Goal: Information Seeking & Learning: Check status

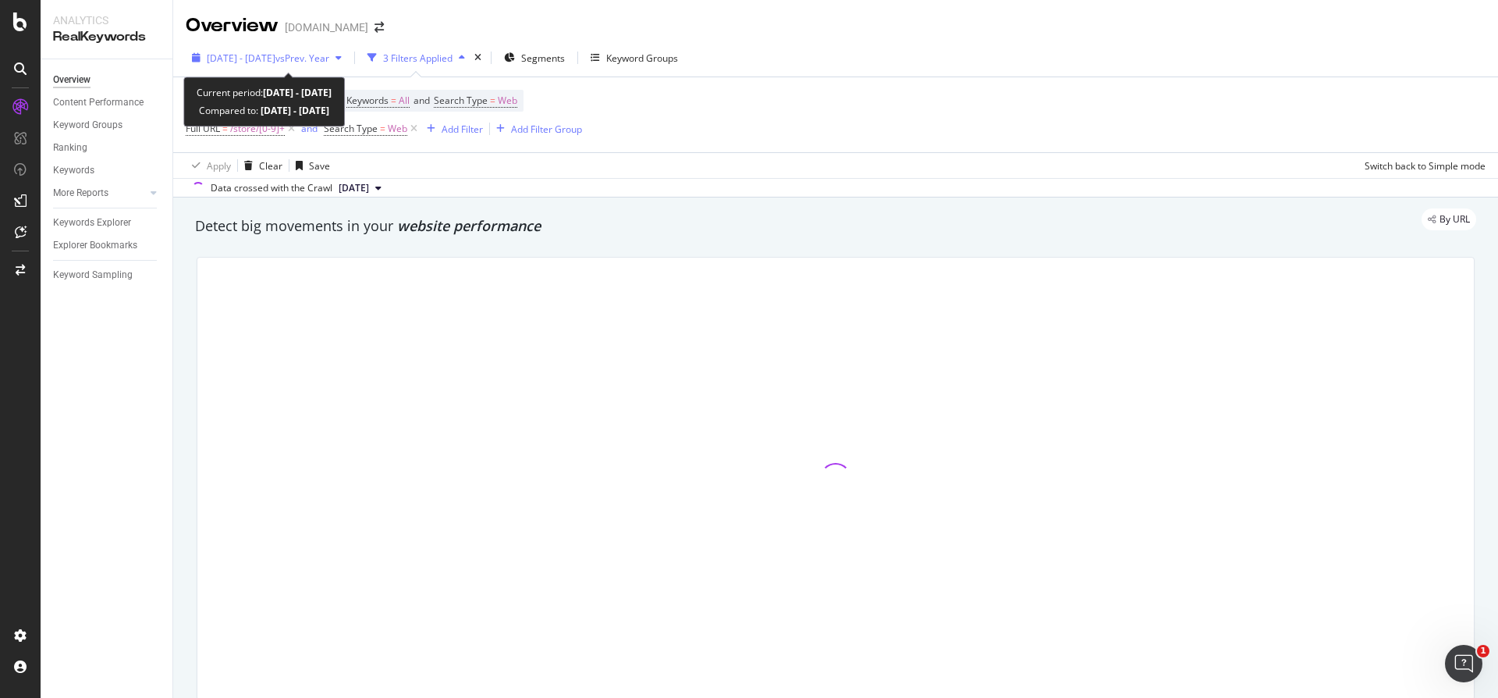
click at [266, 62] on span "2025 Aug. 6th - Aug. 25th" at bounding box center [241, 58] width 69 height 13
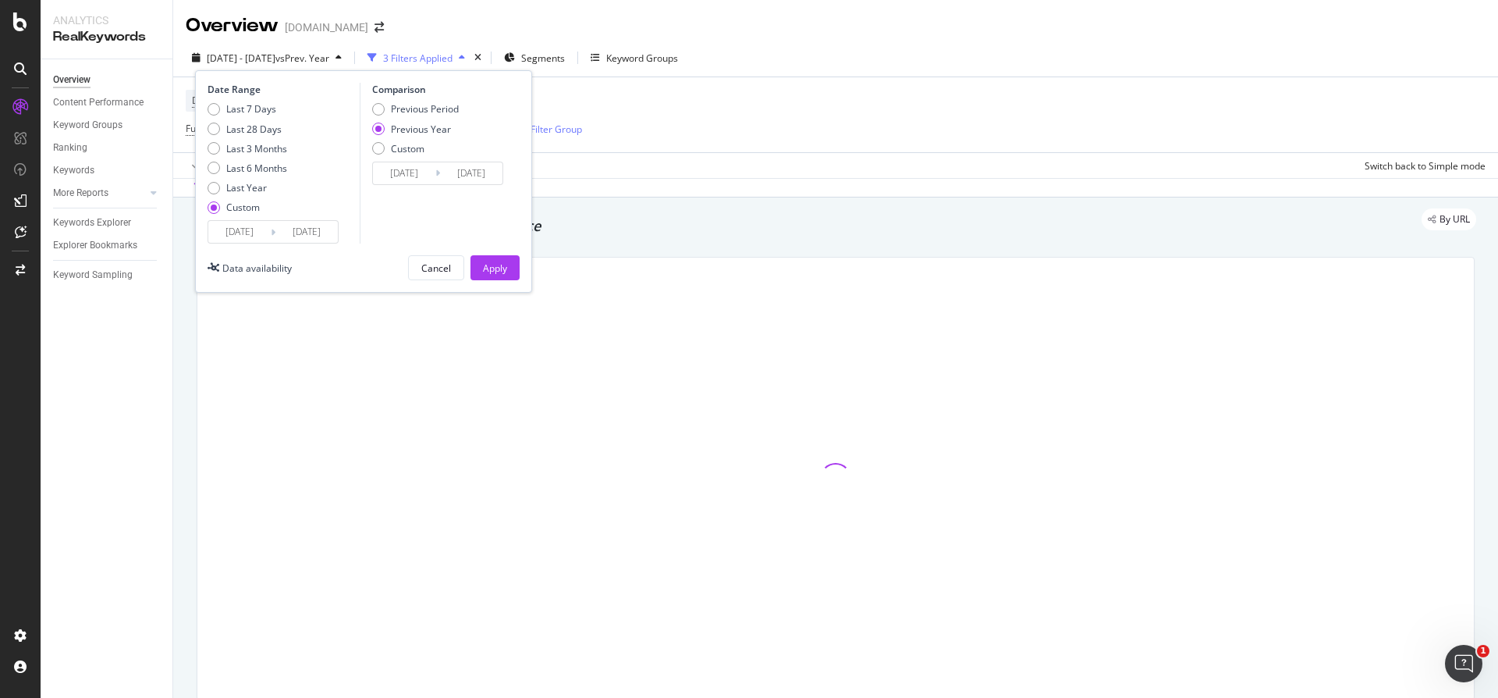
click at [313, 242] on input "2025/08/25" at bounding box center [307, 232] width 62 height 22
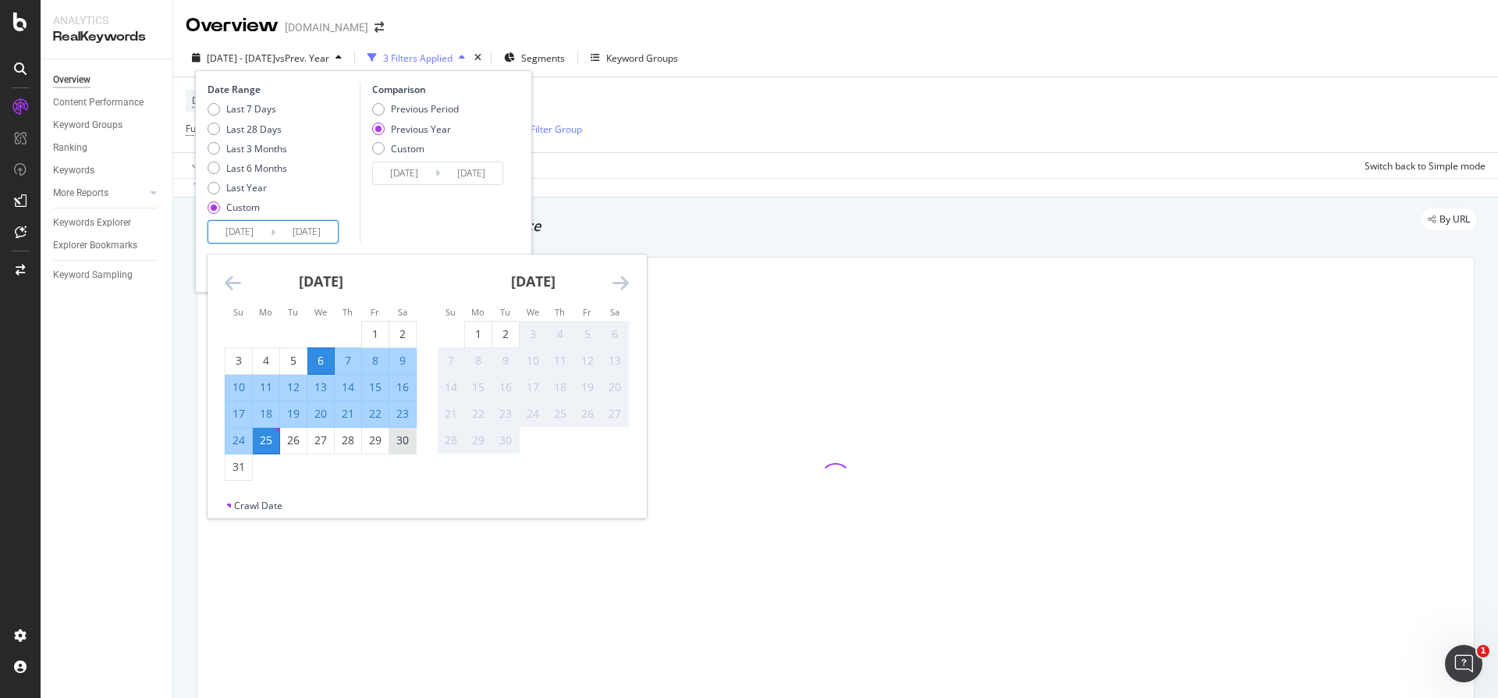
click at [400, 441] on div "30" at bounding box center [402, 440] width 27 height 16
type input "[DATE]"
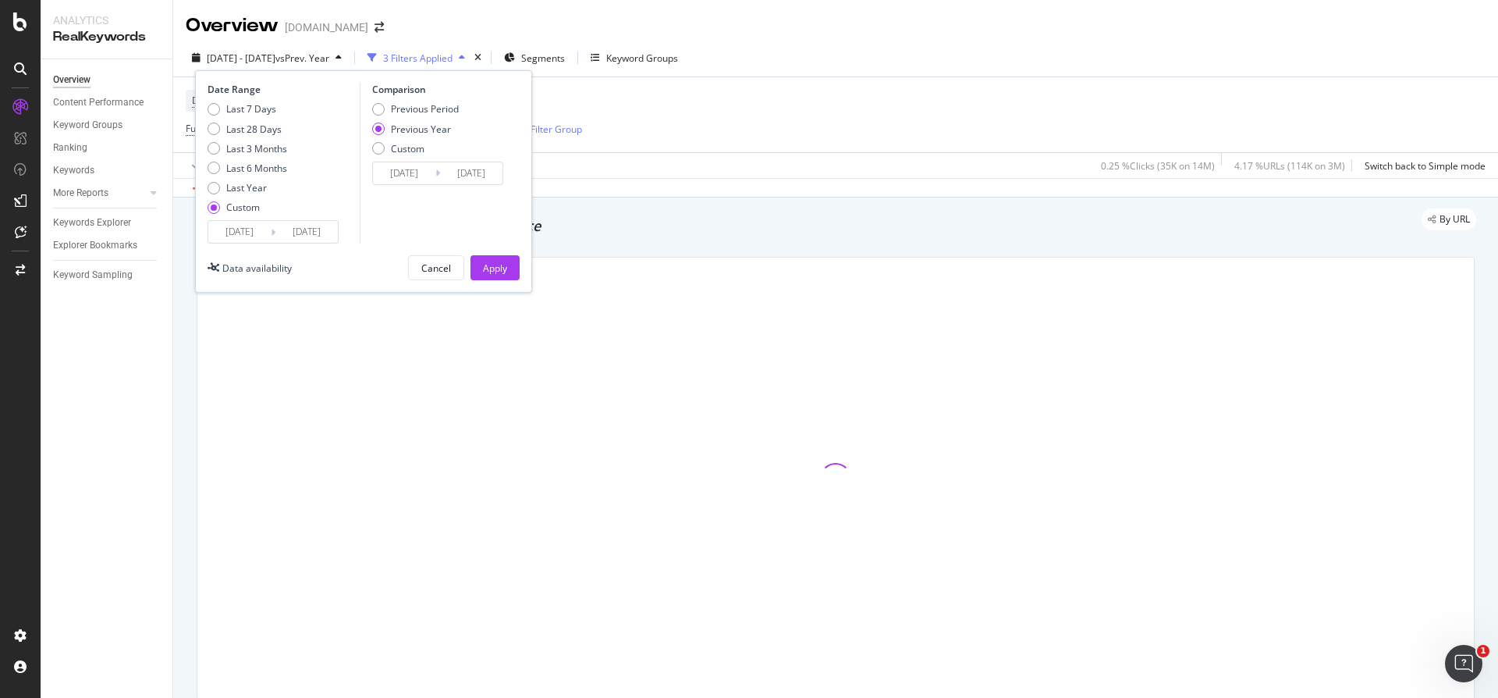
drag, startPoint x: 493, startPoint y: 265, endPoint x: 617, endPoint y: 5, distance: 287.7
click at [492, 266] on div "Apply" at bounding box center [495, 267] width 24 height 13
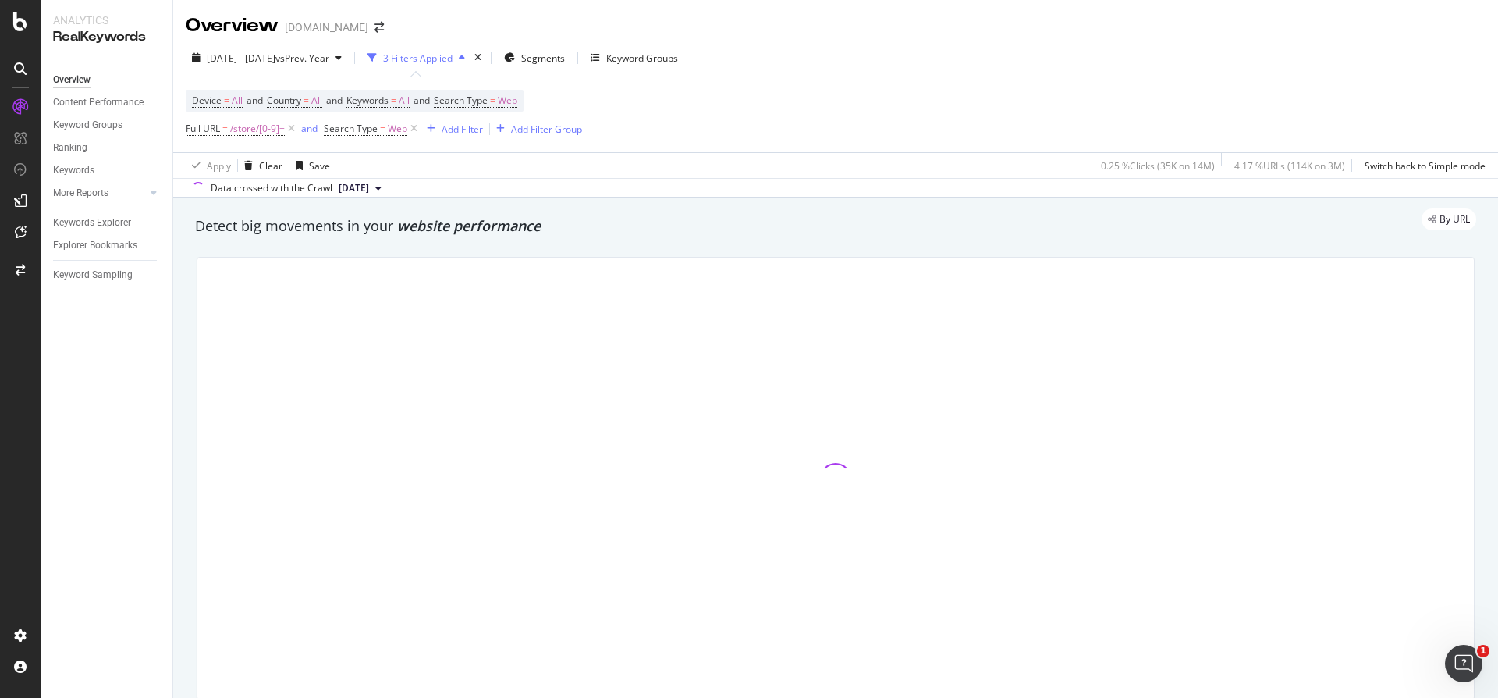
click at [974, 62] on div "2025 Aug. 6th - Aug. 30th vs Prev. Year 3 Filters Applied Segments Keyword Grou…" at bounding box center [835, 60] width 1325 height 31
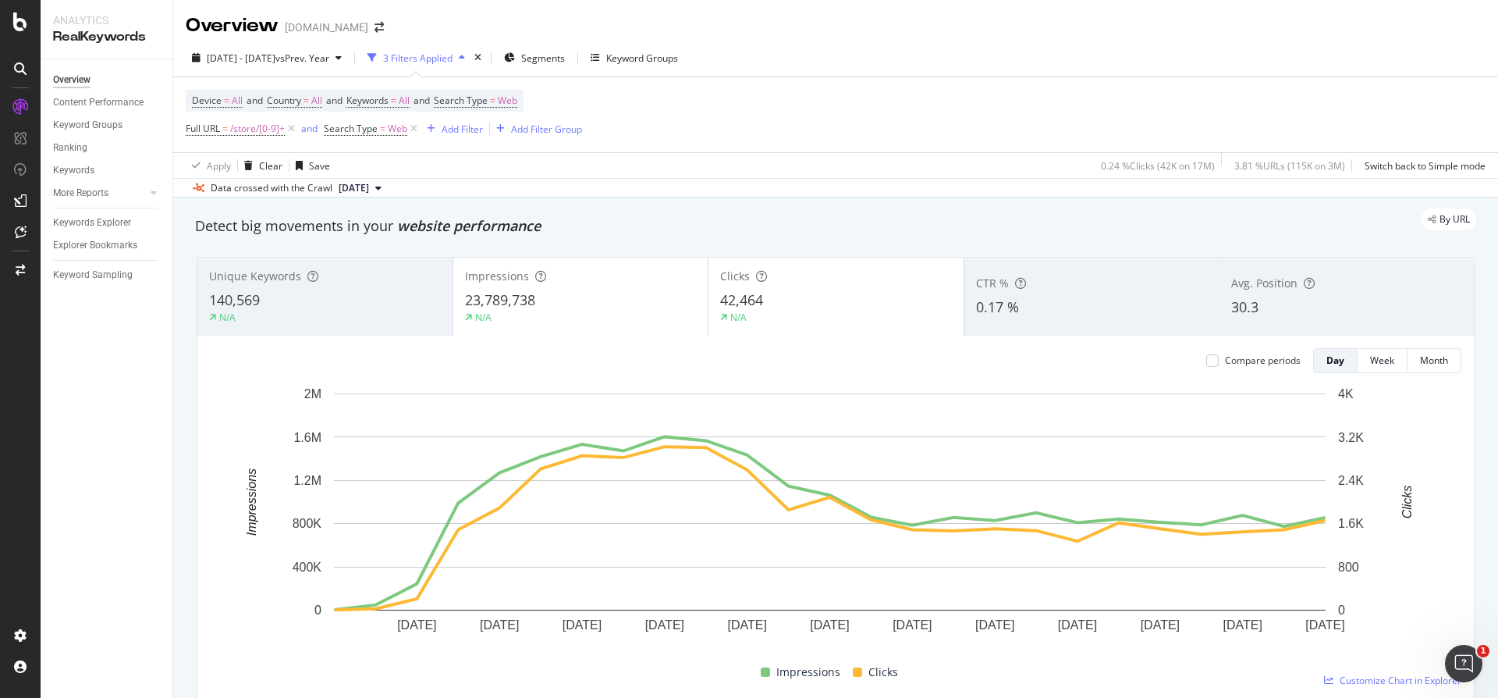
drag, startPoint x: 1228, startPoint y: 21, endPoint x: 1211, endPoint y: 21, distance: 17.2
click at [1228, 21] on div "Overview www.lowessecondary.com" at bounding box center [835, 19] width 1325 height 39
drag, startPoint x: 466, startPoint y: 302, endPoint x: 539, endPoint y: 304, distance: 73.4
click at [539, 304] on div "Impressions 23,789,738 N/A" at bounding box center [580, 296] width 255 height 70
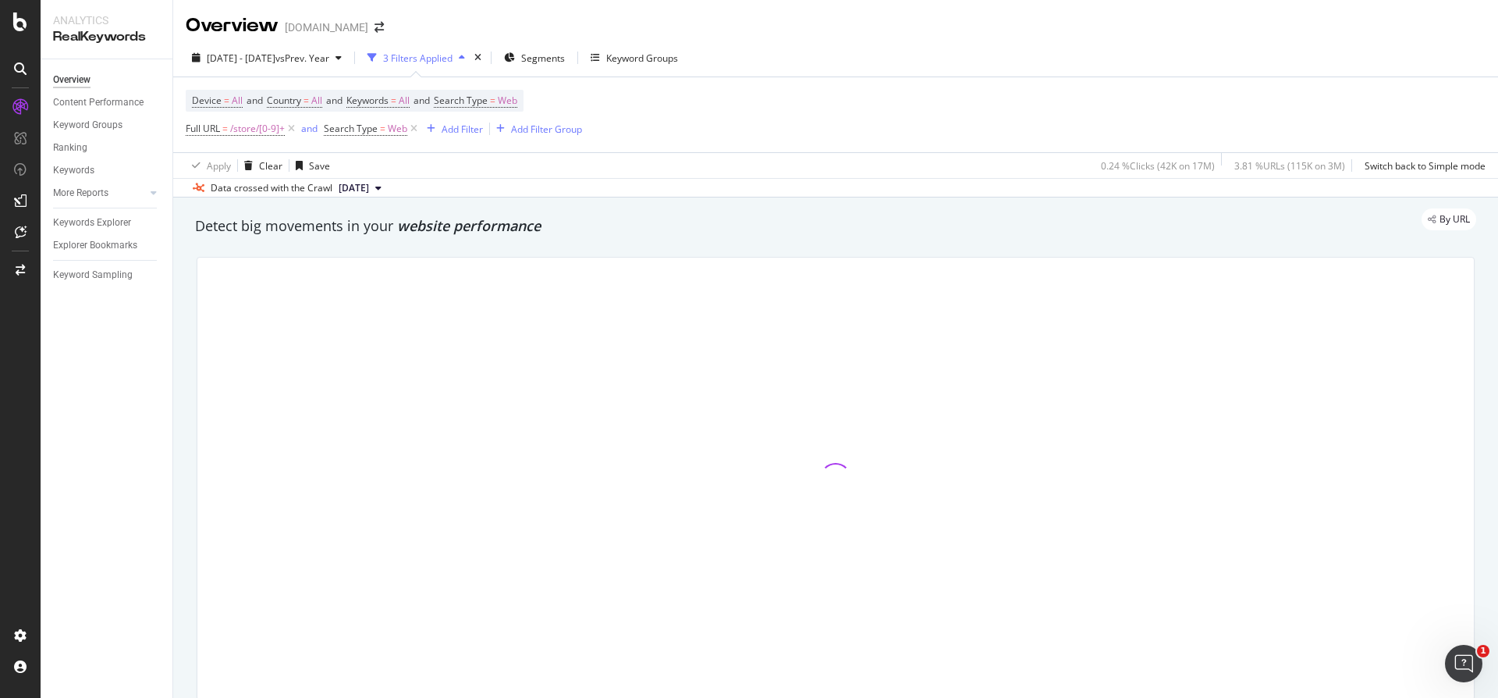
copy span "23,789,738"
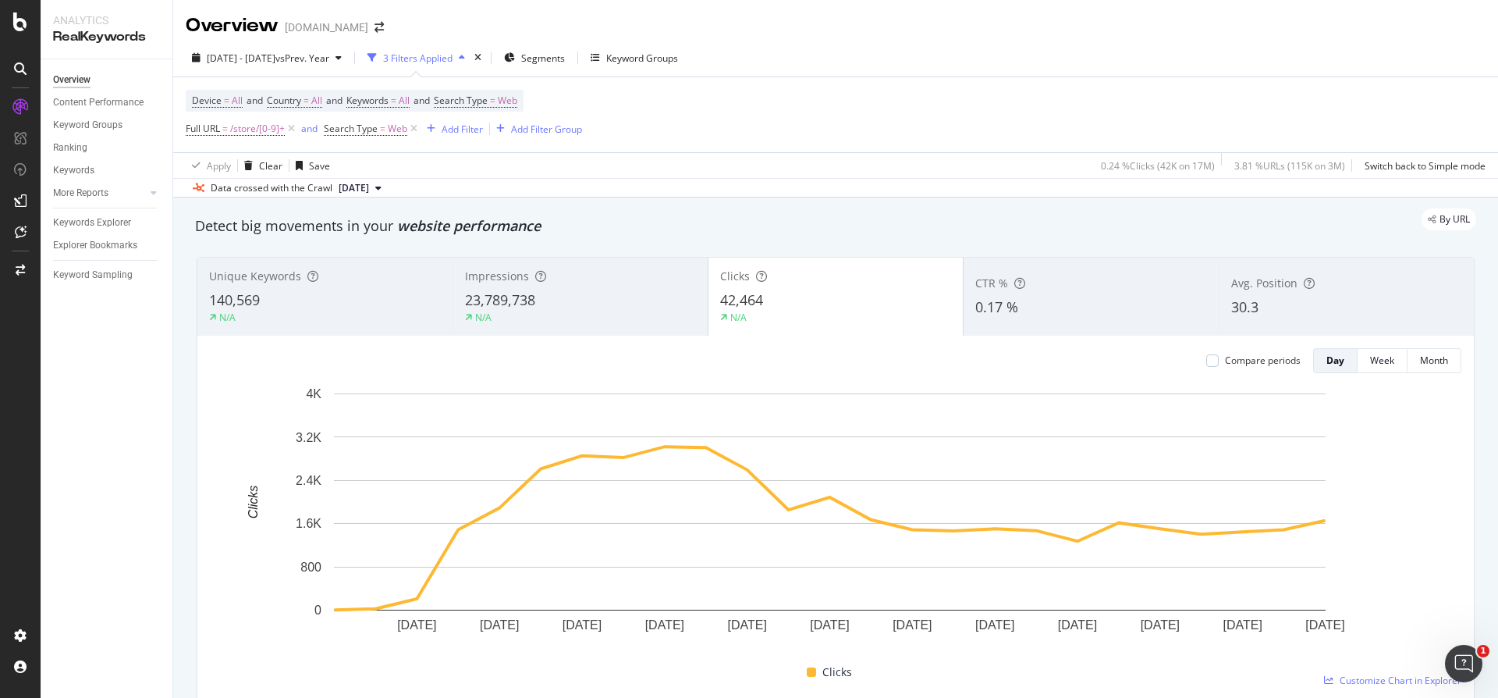
click at [1183, 59] on div "2025 Aug. 6th - Aug. 30th vs Prev. Year 3 Filters Applied Segments Keyword Grou…" at bounding box center [835, 60] width 1325 height 31
click at [1113, 21] on div "Overview www.lowessecondary.com" at bounding box center [835, 19] width 1325 height 39
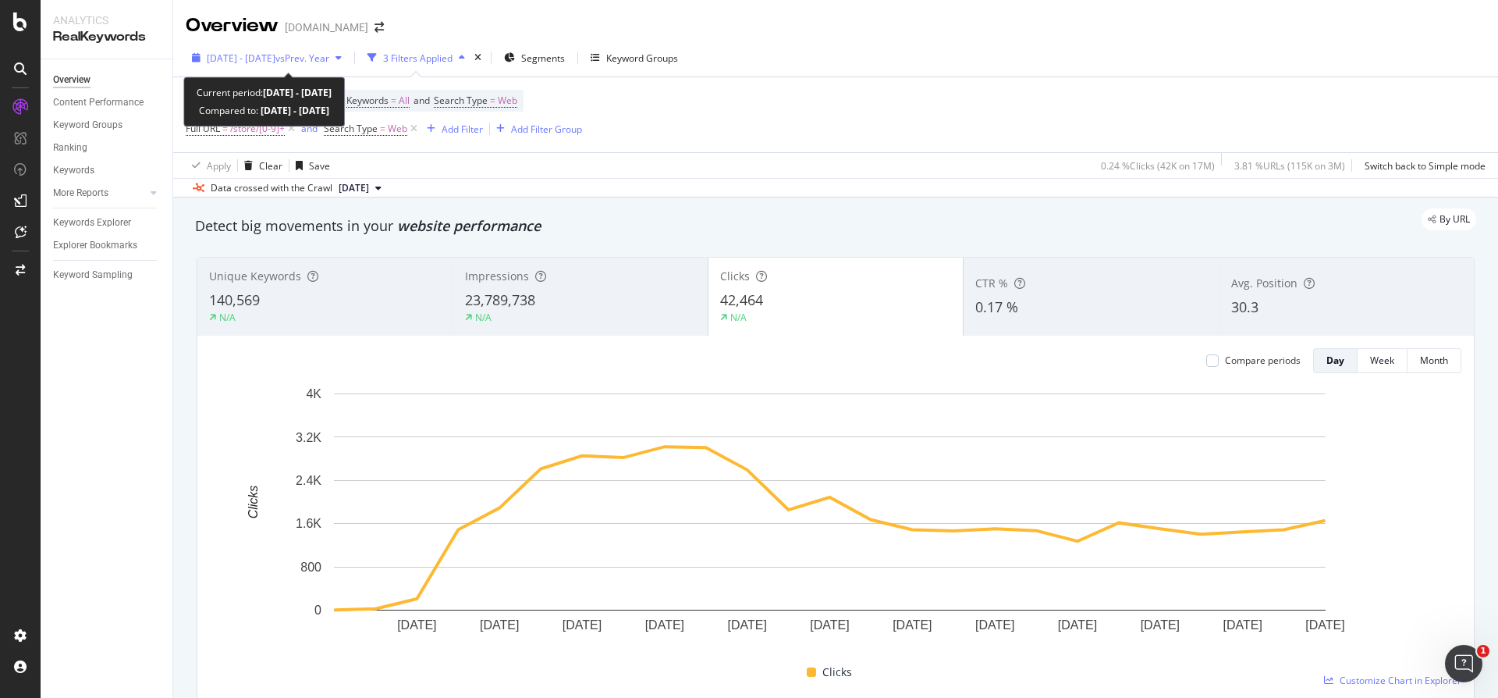
click at [256, 54] on span "2025 Aug. 6th - Aug. 30th" at bounding box center [241, 58] width 69 height 13
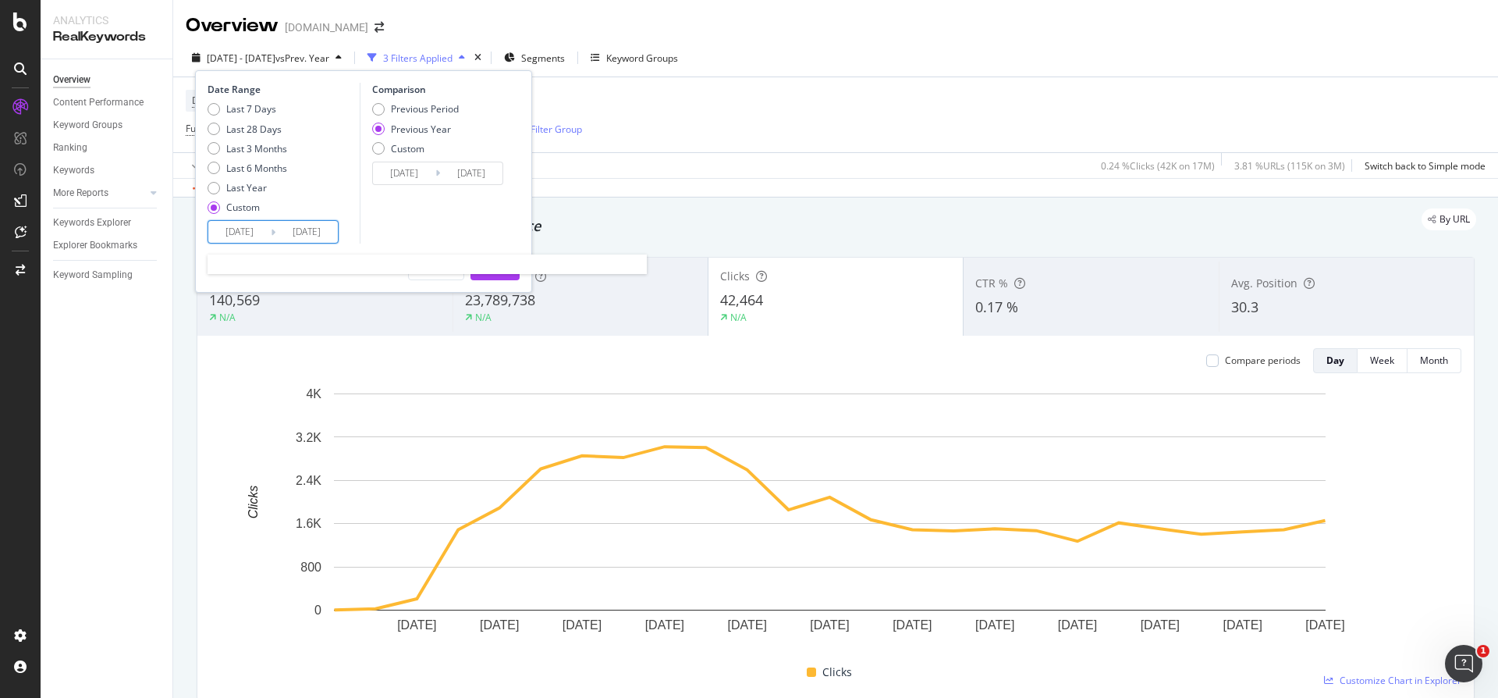
click at [303, 240] on input "[DATE]" at bounding box center [307, 232] width 62 height 22
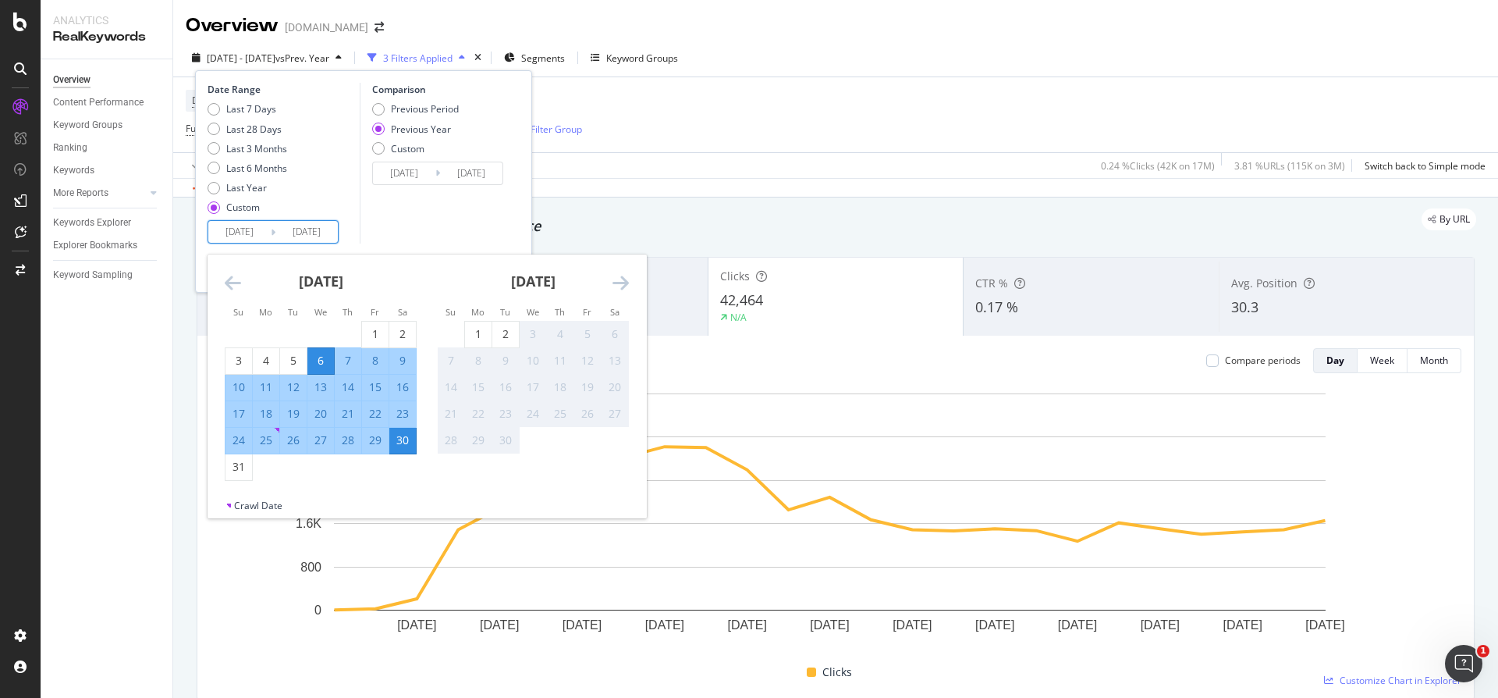
drag, startPoint x: 668, startPoint y: 146, endPoint x: 651, endPoint y: 143, distance: 17.5
click at [668, 146] on div "Device = All and Country = All and Keywords = All and Search Type = Web Full UR…" at bounding box center [836, 114] width 1300 height 75
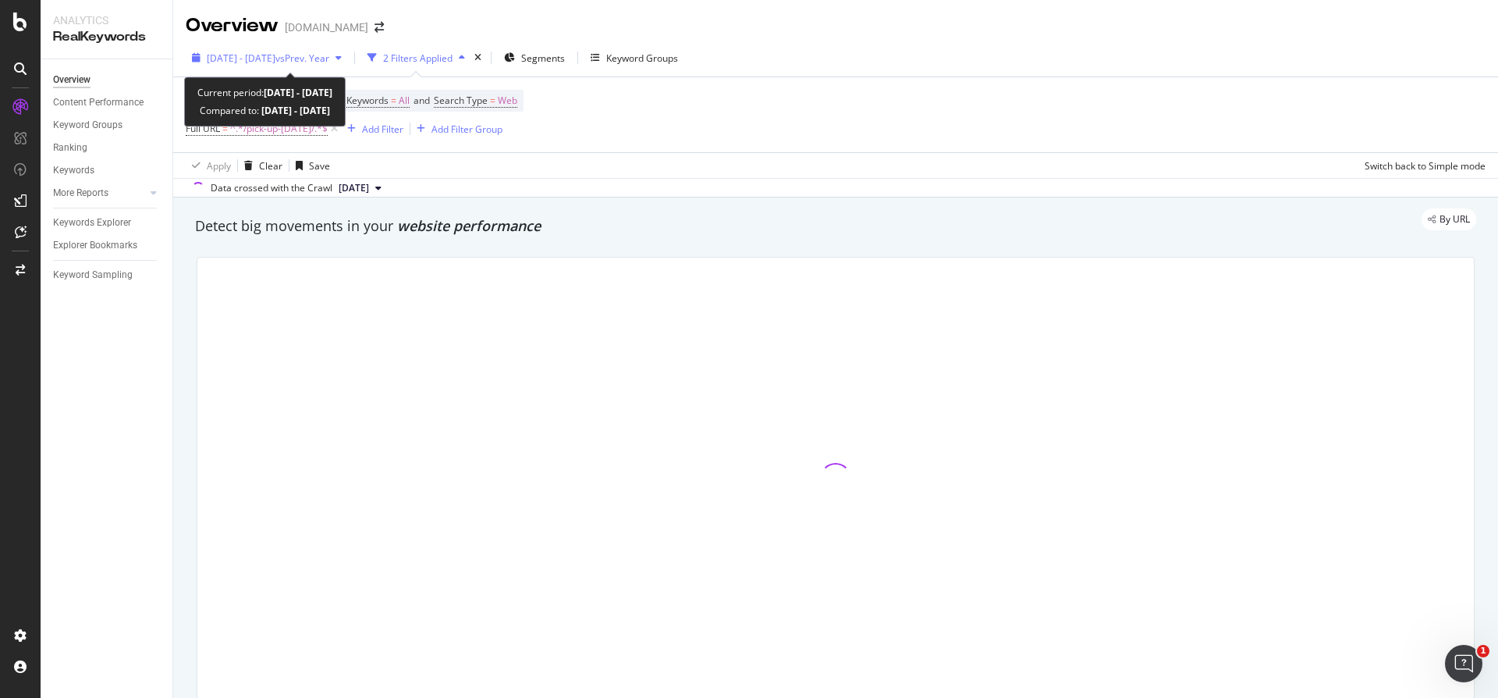
click at [276, 55] on span "[DATE] - [DATE]" at bounding box center [241, 58] width 69 height 13
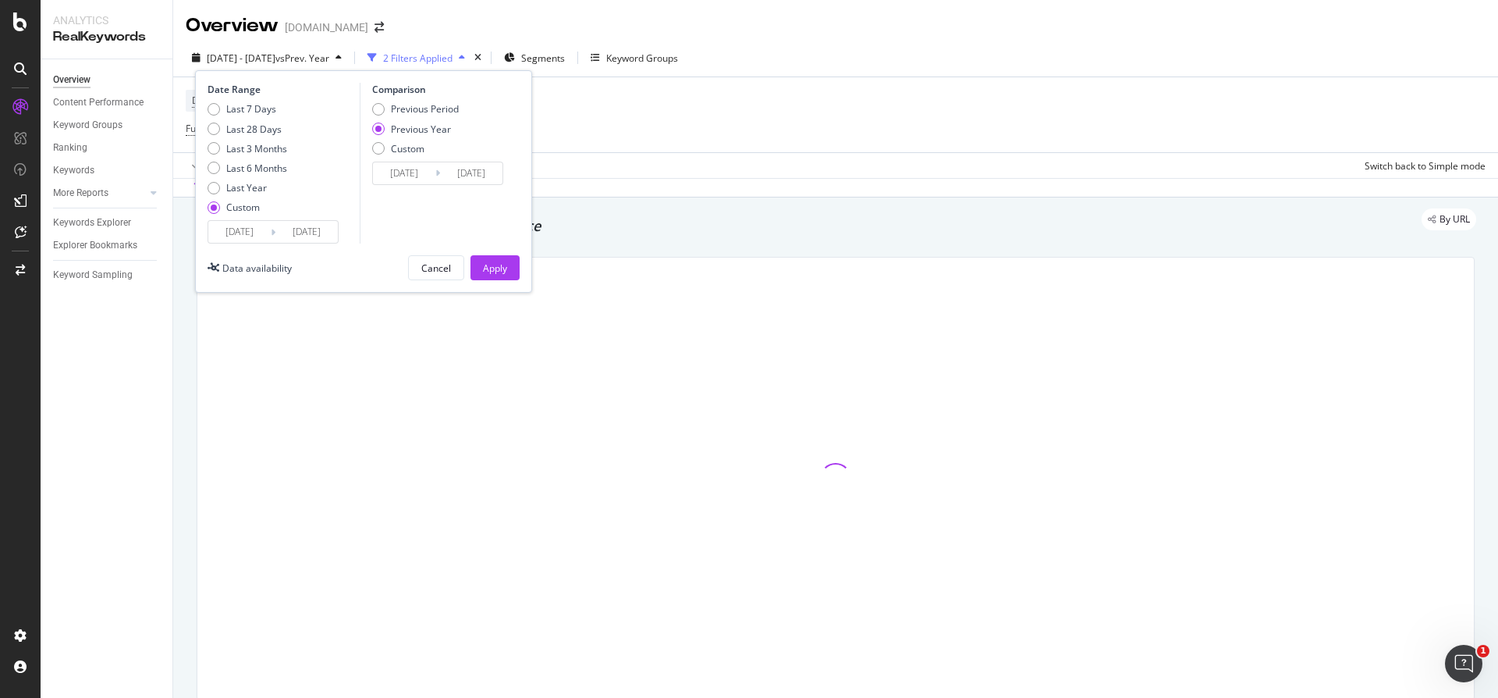
click at [302, 233] on input "[DATE]" at bounding box center [307, 232] width 62 height 22
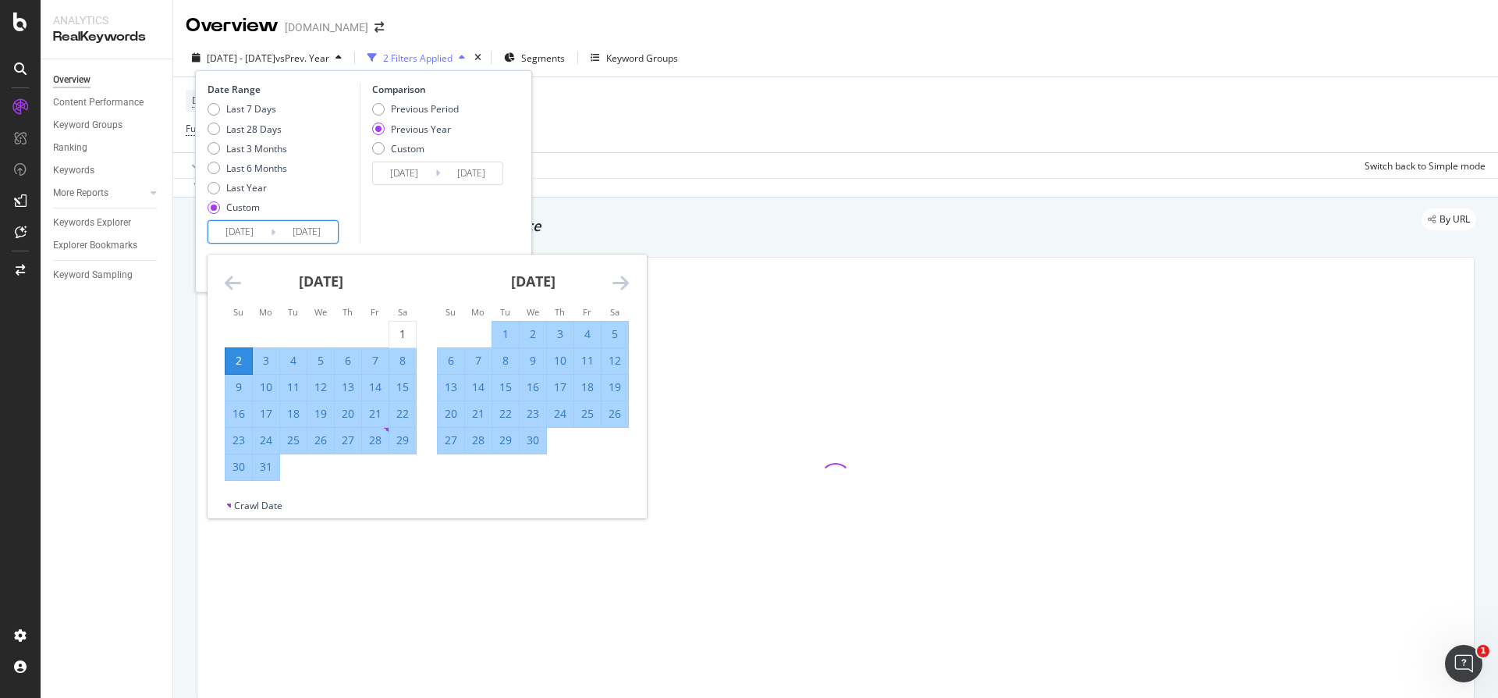
click at [630, 283] on div "[DATE] 1 2 3 4 5 6 7 8 9 10 11 12 13 14 15 16 17 18 19 20 21 22 23 24 25 26 27 …" at bounding box center [533, 354] width 212 height 200
click at [627, 283] on icon "Move forward to switch to the next month." at bounding box center [621, 282] width 16 height 19
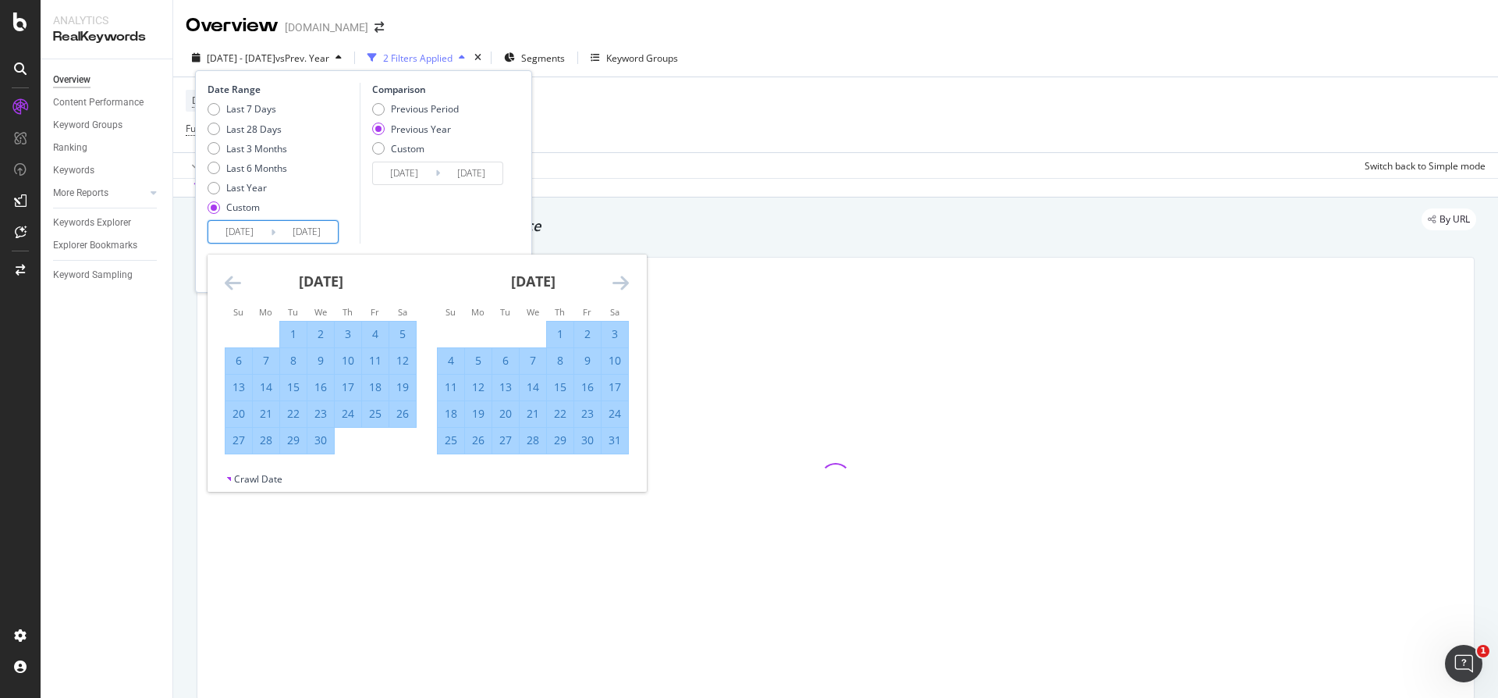
click at [627, 283] on icon "Move forward to switch to the next month." at bounding box center [621, 282] width 16 height 19
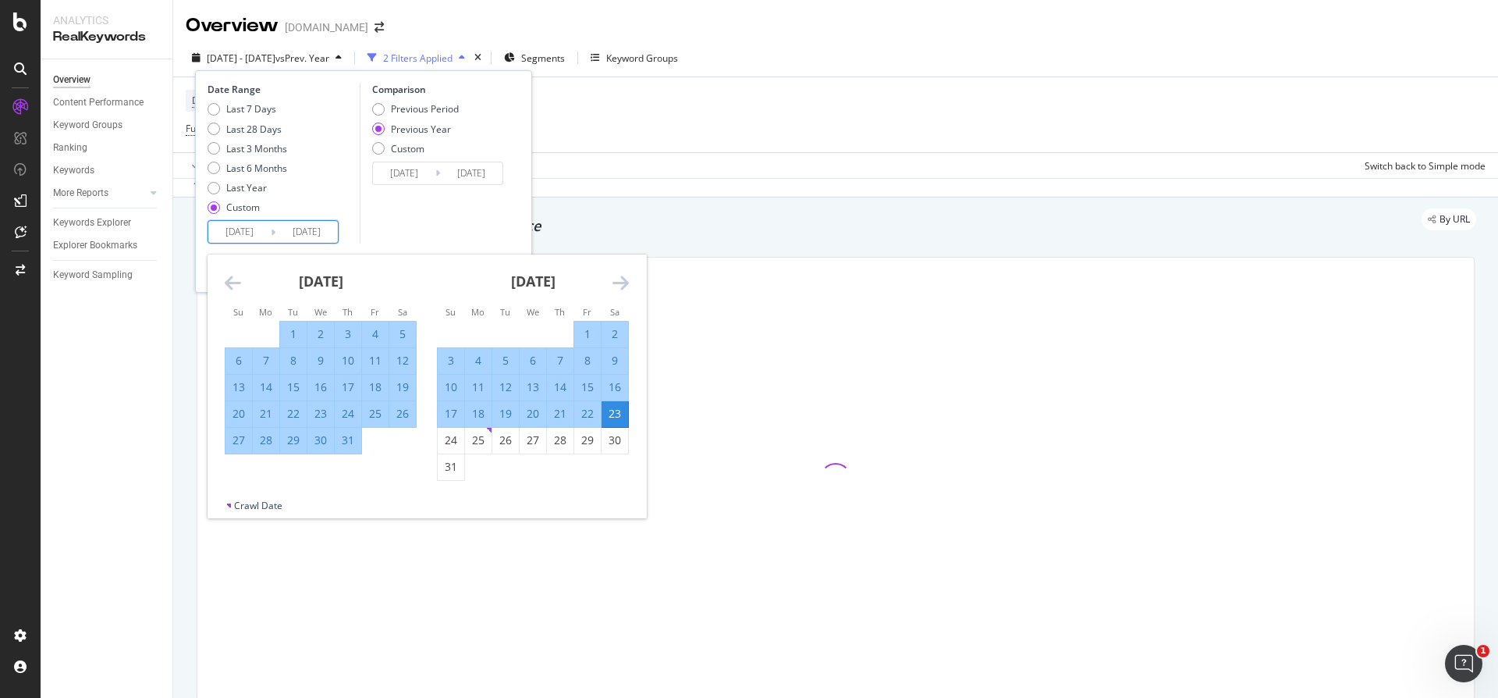
click at [627, 283] on icon "Move forward to switch to the next month." at bounding box center [621, 282] width 16 height 19
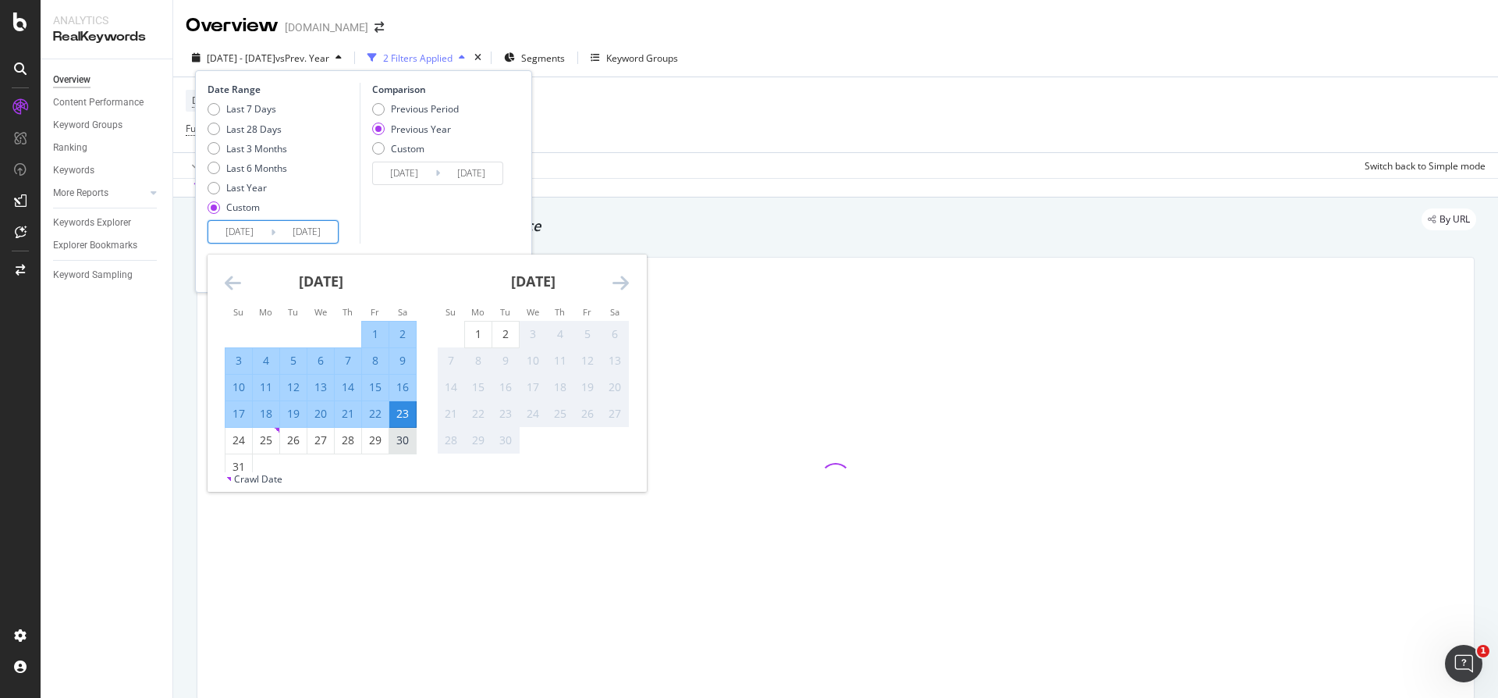
click at [401, 443] on div "30" at bounding box center [402, 440] width 27 height 16
type input "[DATE]"
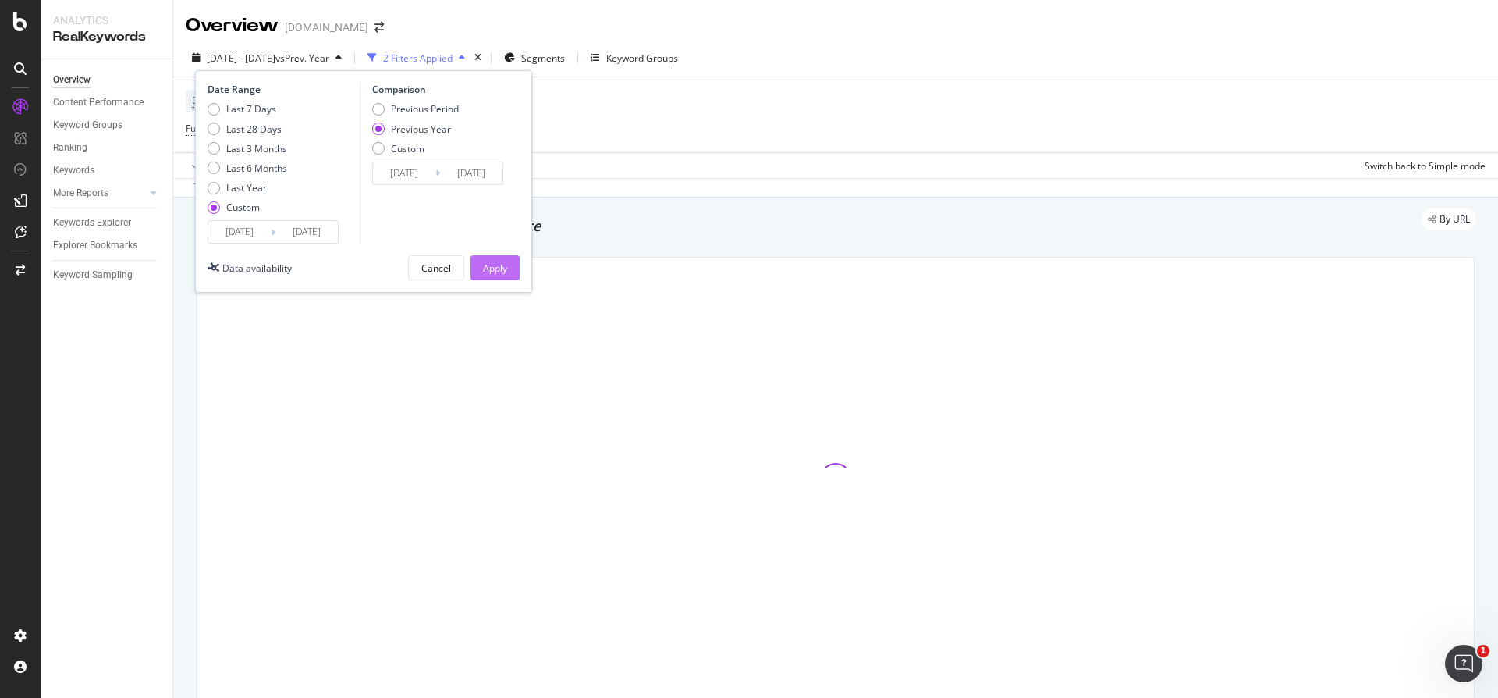
click at [499, 268] on div "Apply" at bounding box center [495, 267] width 24 height 13
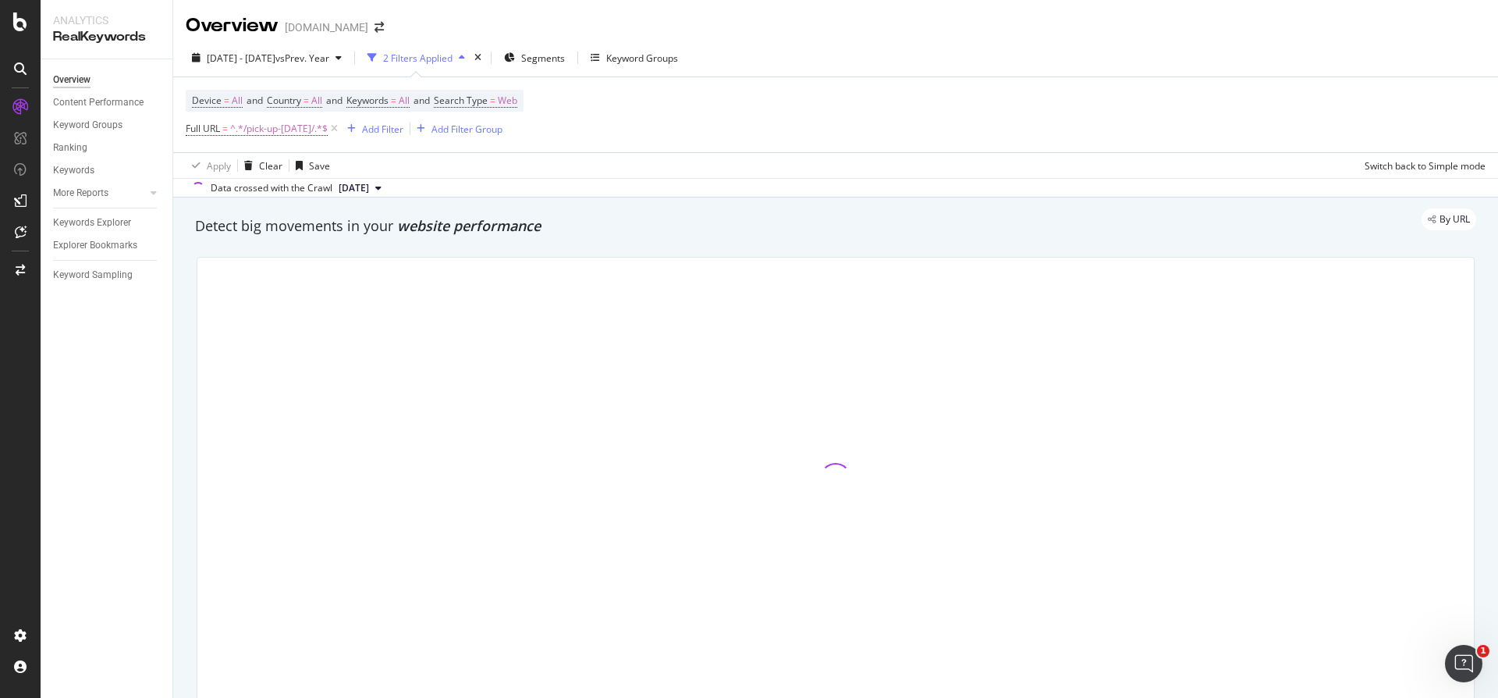
click at [587, 93] on div "Device = All and Country = All and Keywords = All and Search Type = Web Full UR…" at bounding box center [836, 114] width 1300 height 75
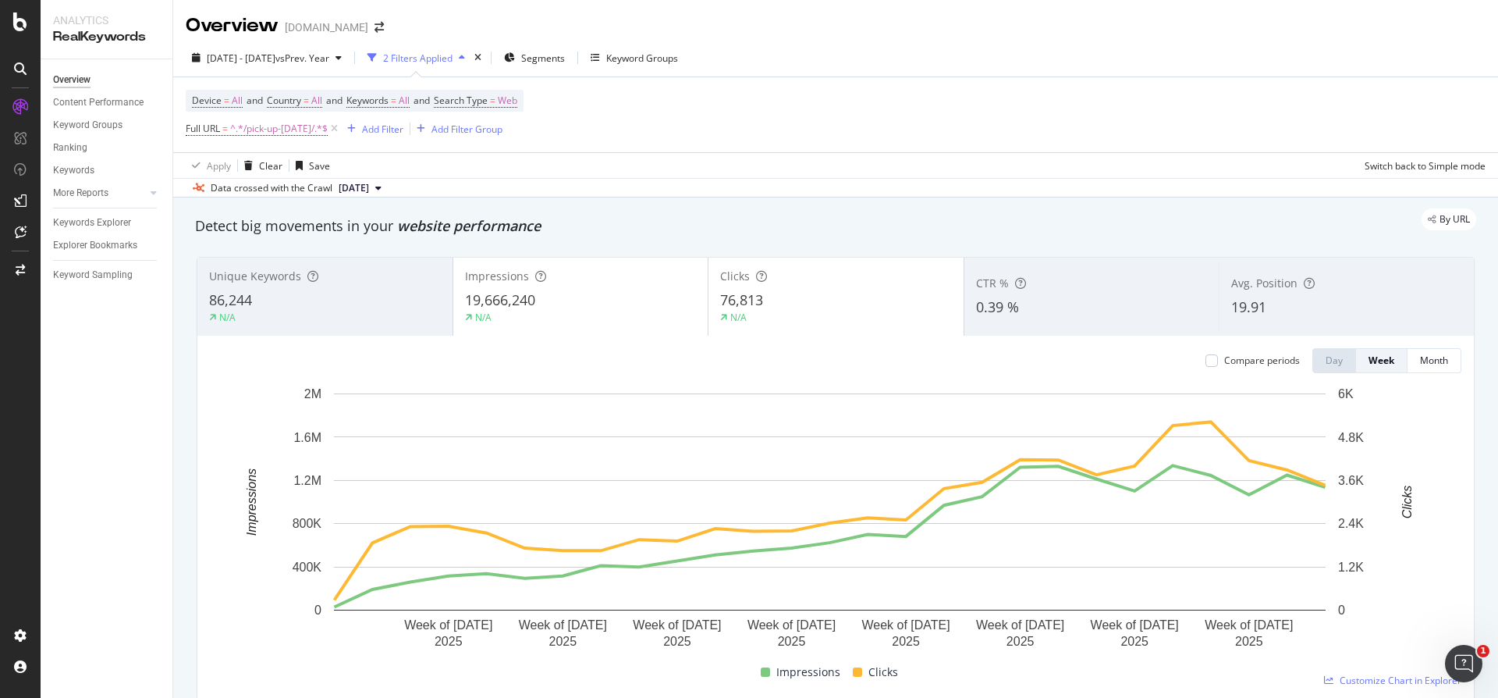
click at [1172, 122] on div "Device = All and Country = All and Keywords = All and Search Type = Web Full UR…" at bounding box center [836, 114] width 1300 height 75
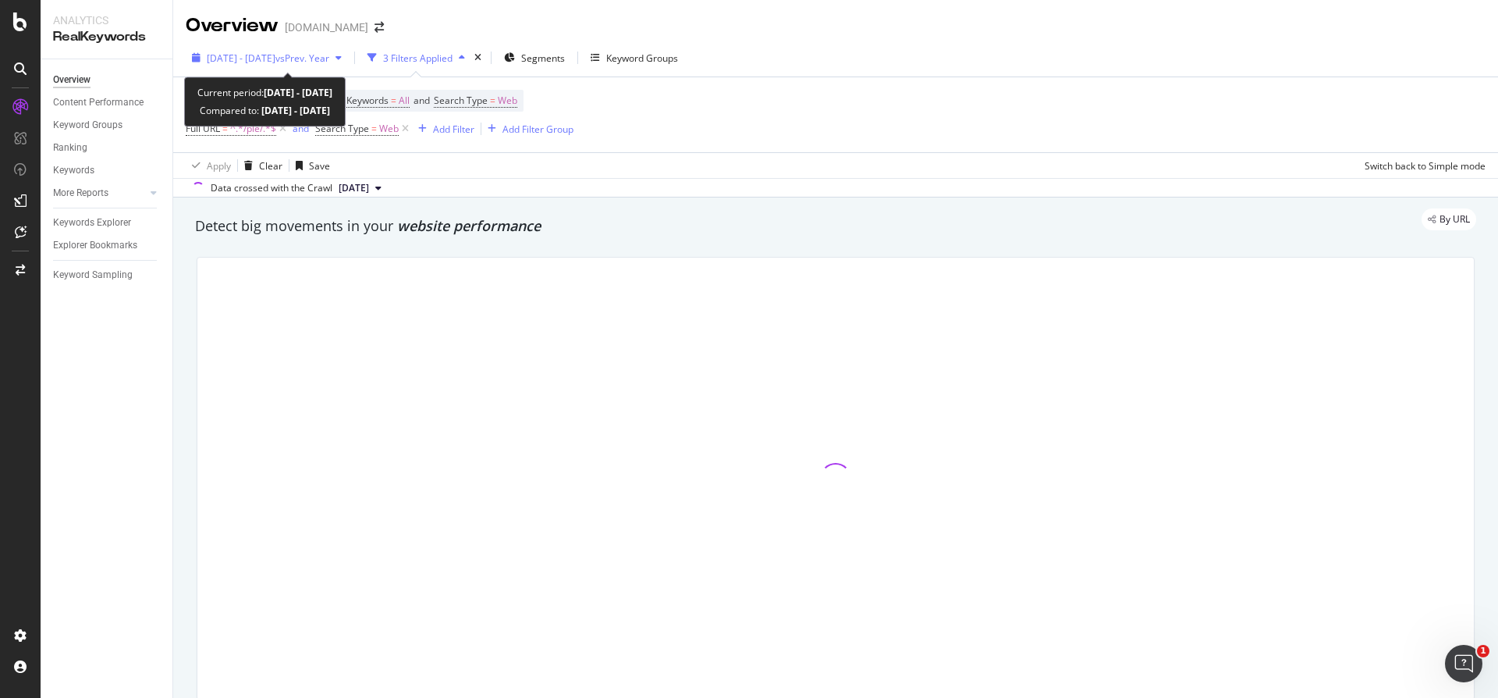
click at [276, 54] on span "[DATE] - [DATE]" at bounding box center [241, 58] width 69 height 13
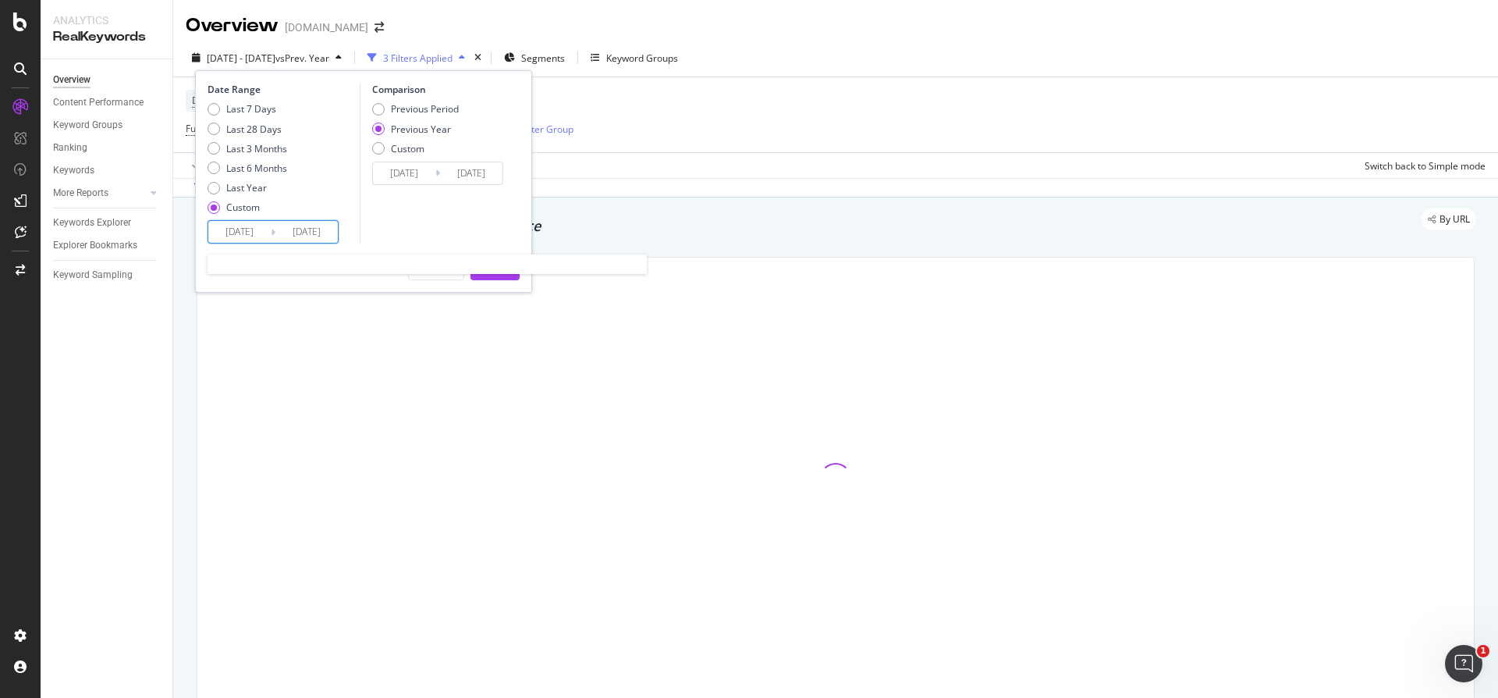
click at [299, 232] on input "[DATE]" at bounding box center [307, 232] width 62 height 22
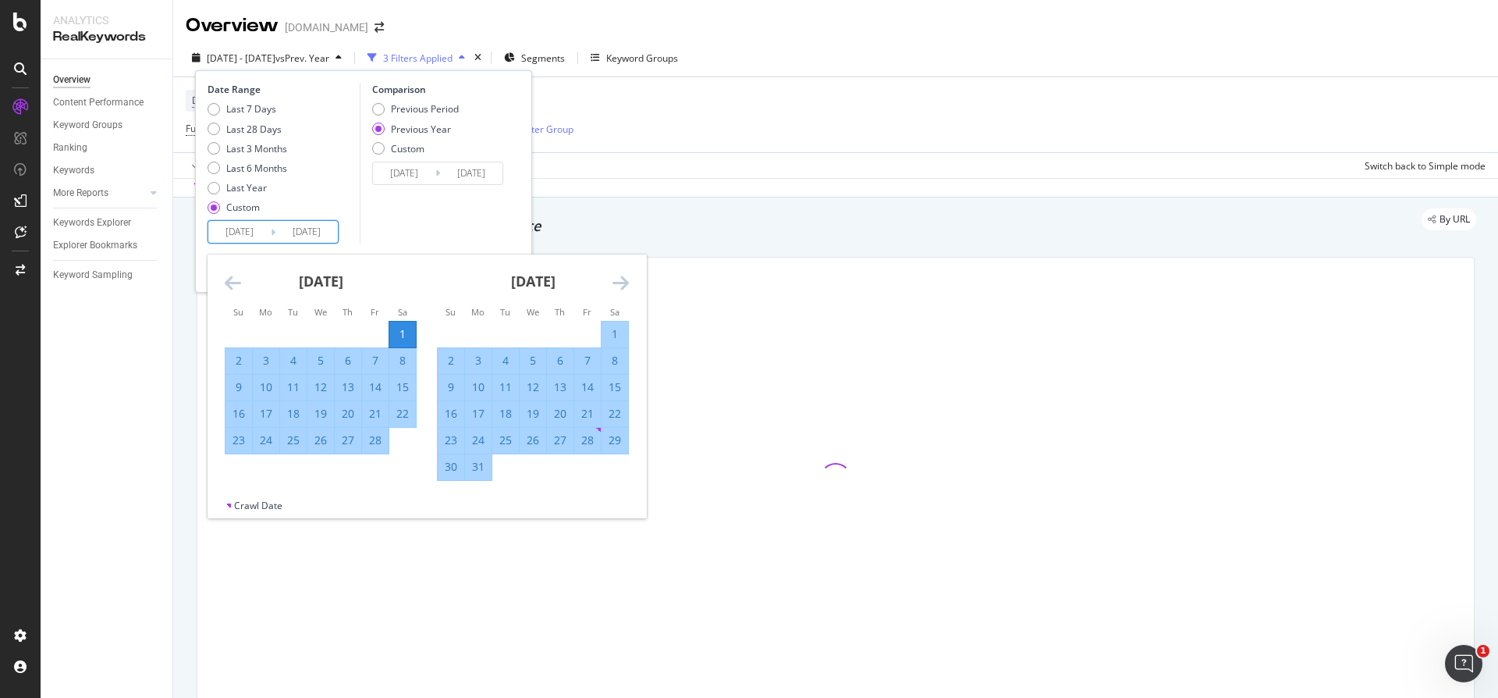
click at [616, 279] on icon "Move forward to switch to the next month." at bounding box center [621, 282] width 16 height 19
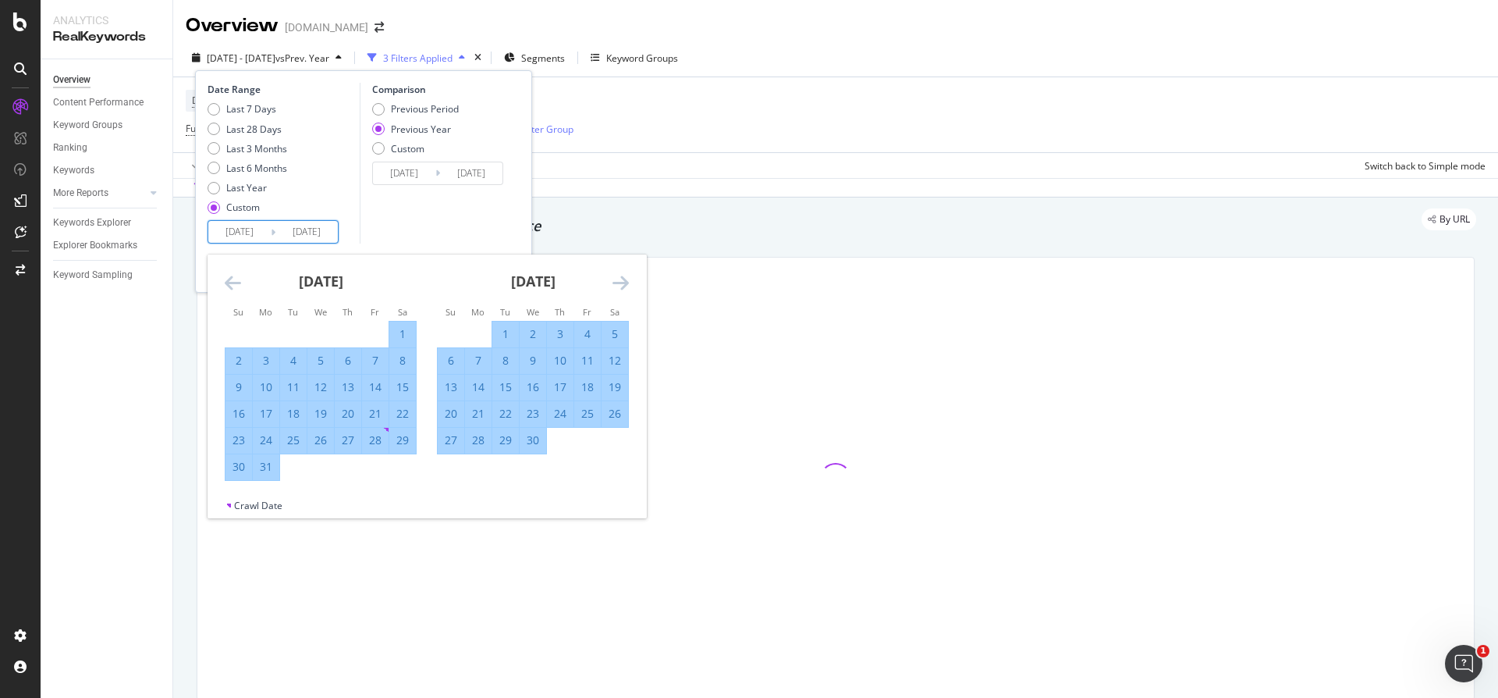
click at [616, 279] on icon "Move forward to switch to the next month." at bounding box center [621, 282] width 16 height 19
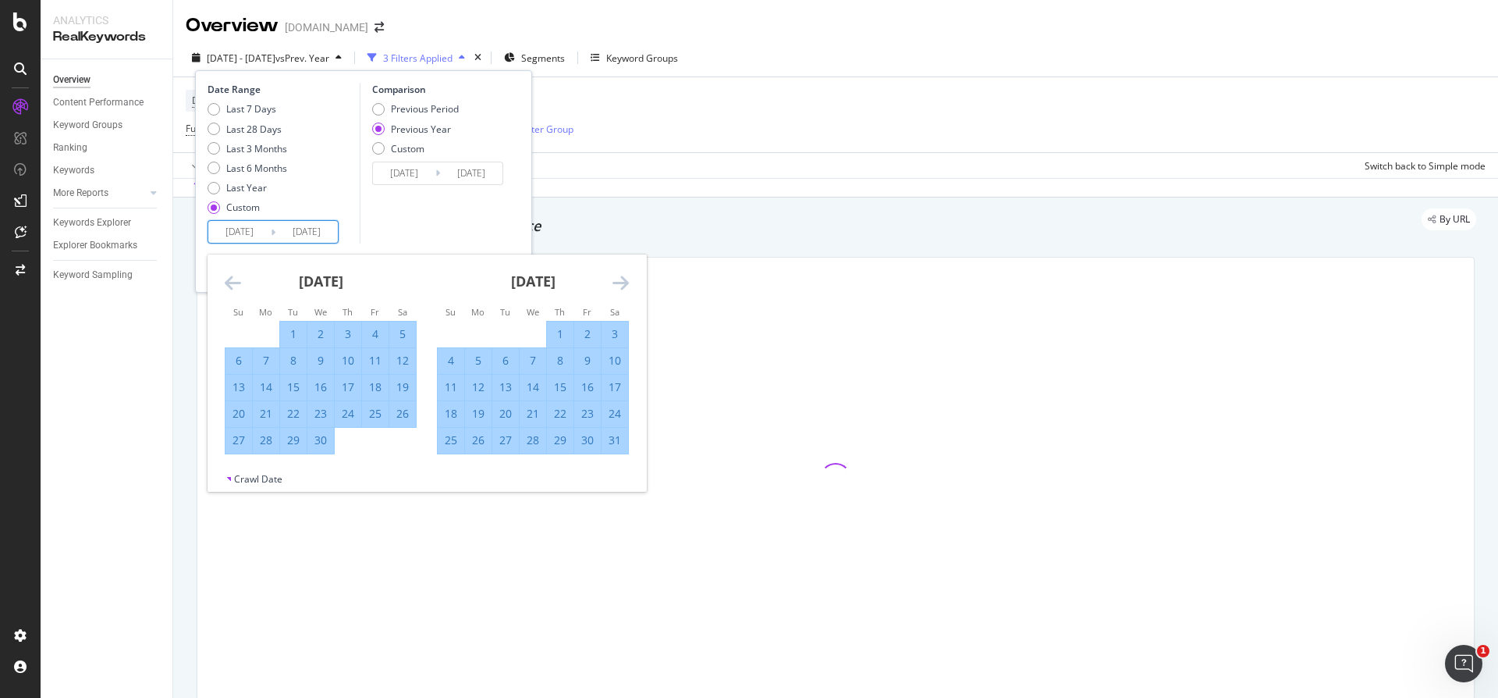
click at [616, 279] on icon "Move forward to switch to the next month." at bounding box center [621, 282] width 16 height 19
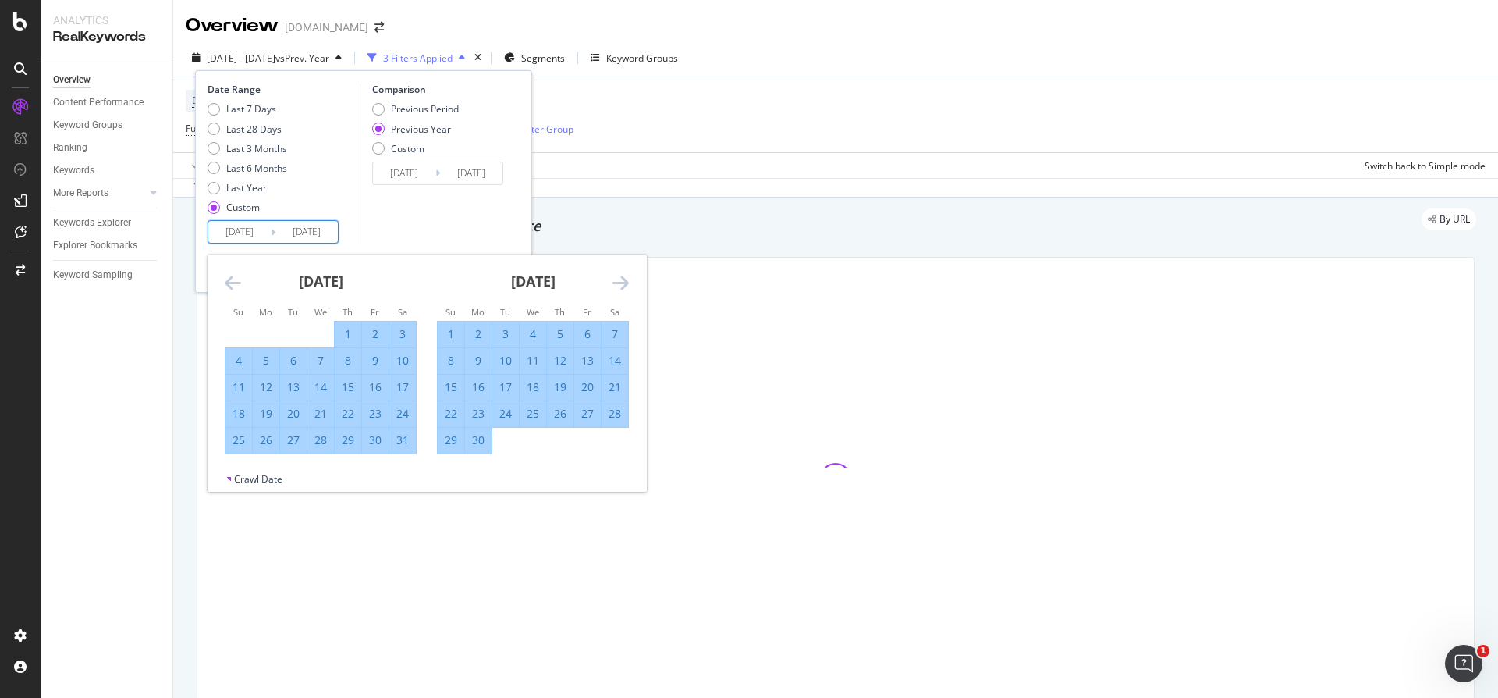
click at [616, 279] on icon "Move forward to switch to the next month." at bounding box center [621, 282] width 16 height 19
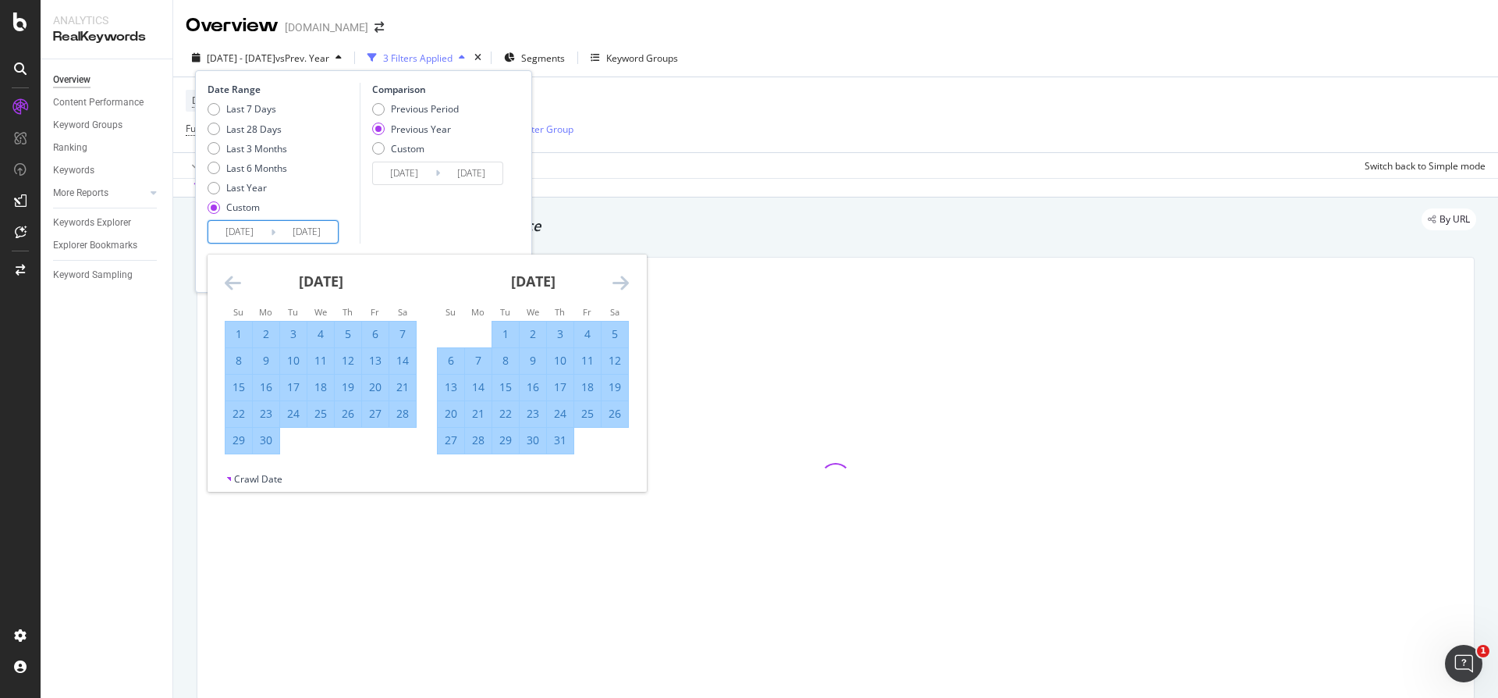
click at [617, 279] on icon "Move forward to switch to the next month." at bounding box center [621, 282] width 16 height 19
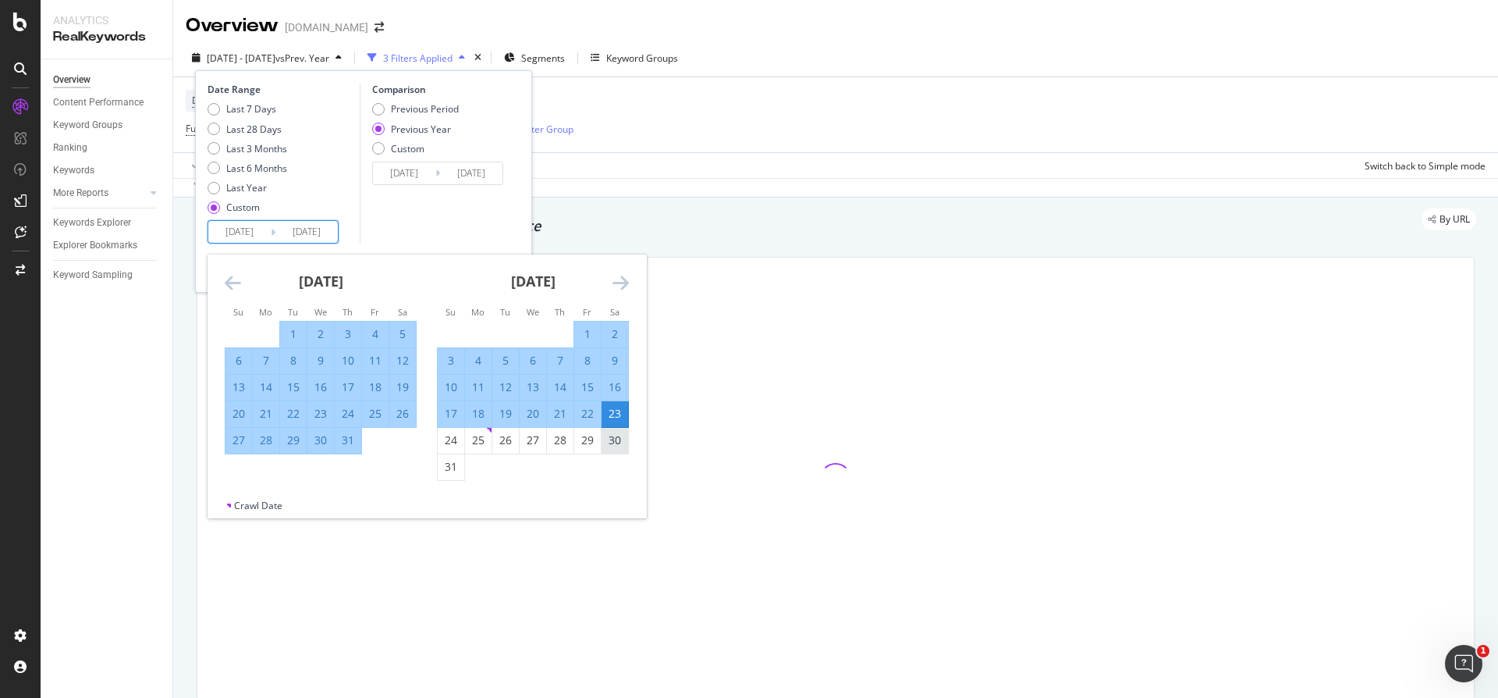
click at [612, 440] on div "30" at bounding box center [615, 440] width 27 height 16
type input "[DATE]"
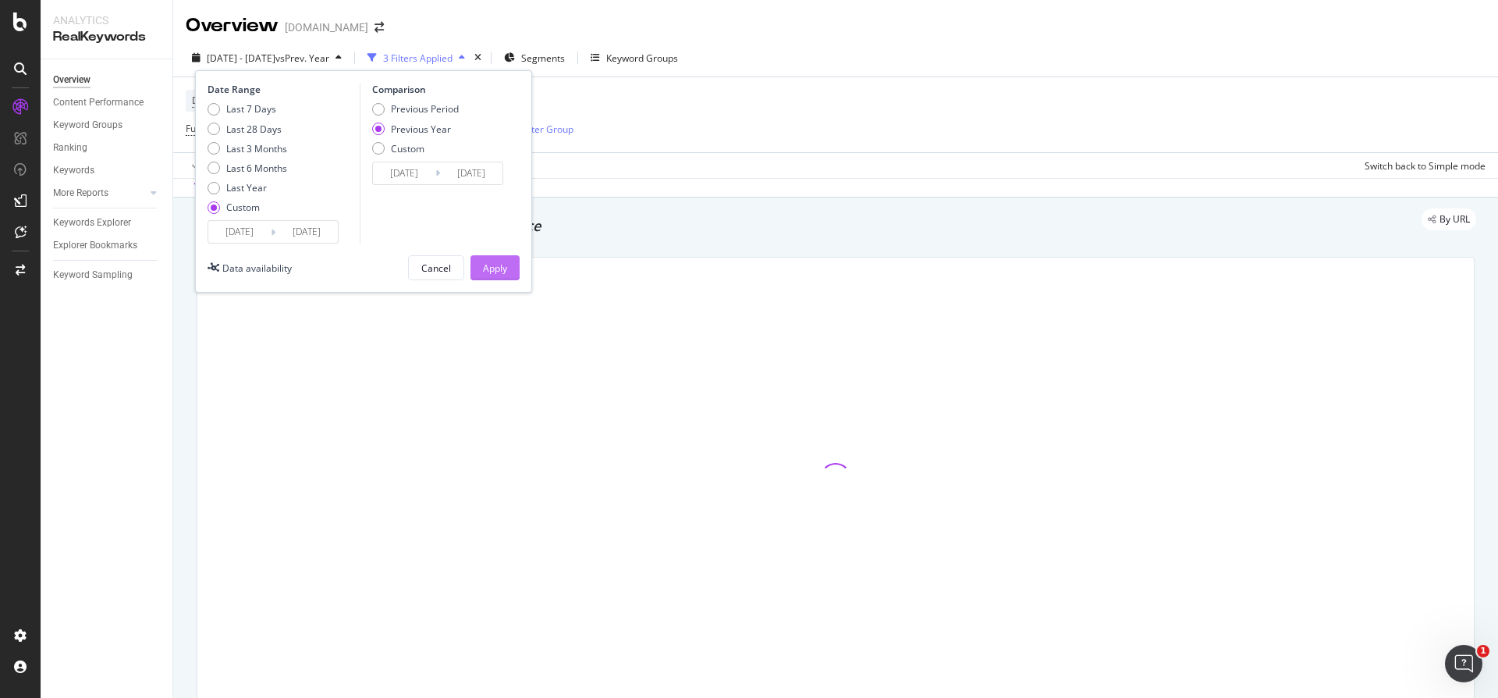
click at [493, 268] on div "Apply" at bounding box center [495, 267] width 24 height 13
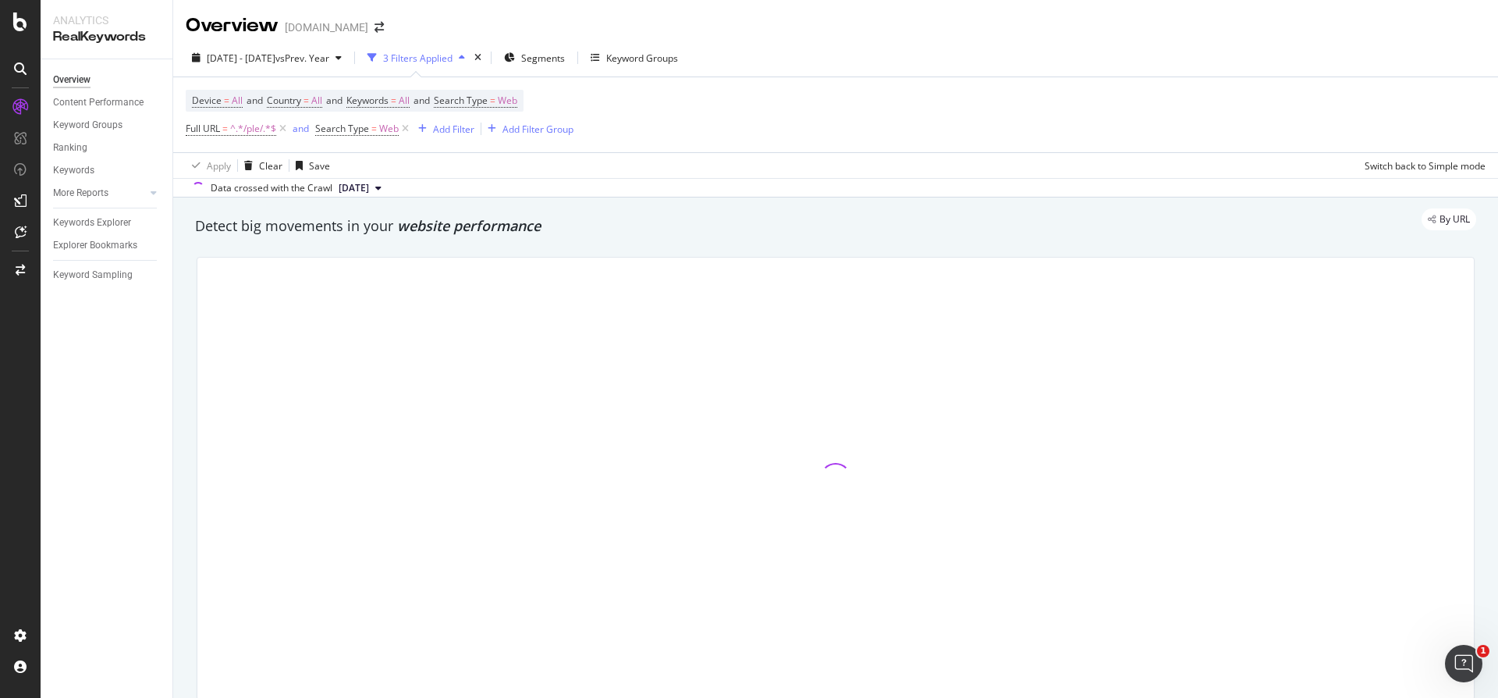
click at [1096, 127] on div "Device = All and Country = All and Keywords = All and Search Type = Web Full UR…" at bounding box center [836, 114] width 1300 height 75
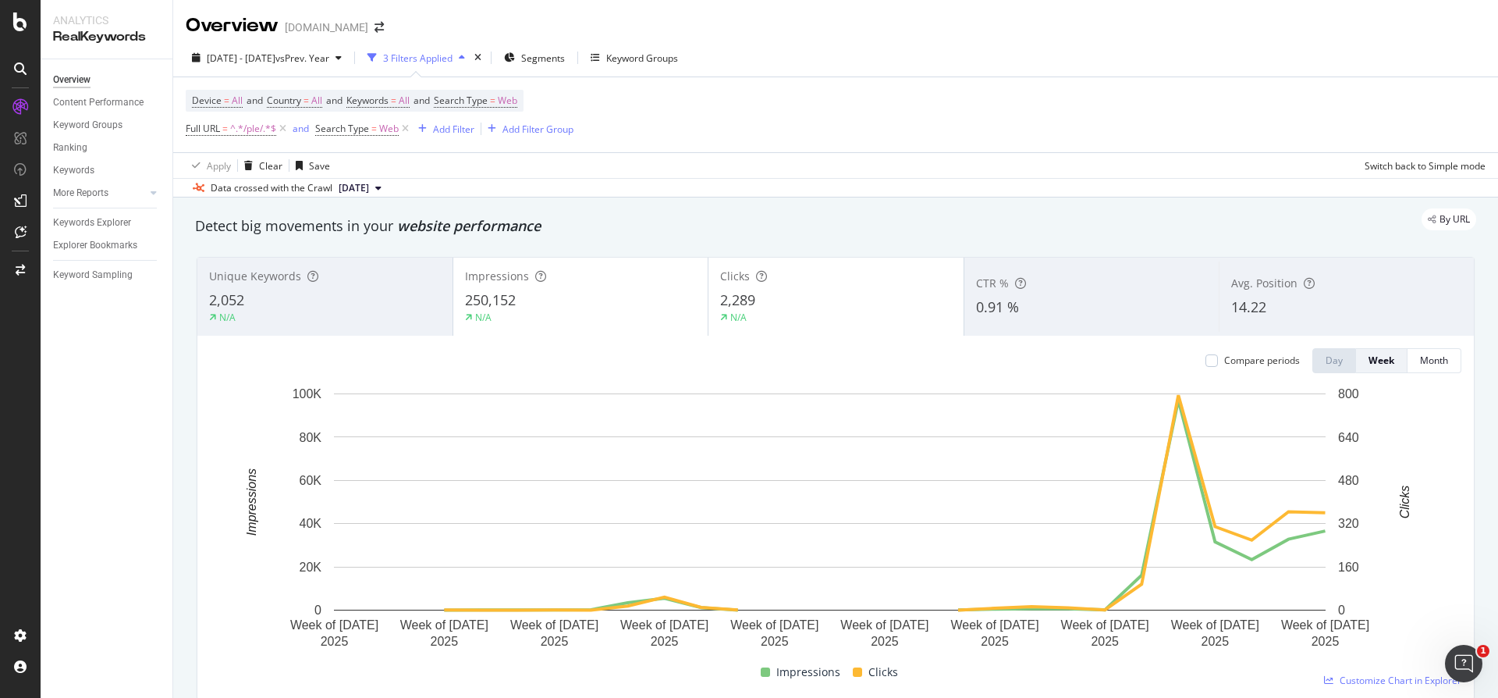
click at [1105, 102] on div "Device = All and Country = All and Keywords = All and Search Type = Web Full UR…" at bounding box center [836, 114] width 1300 height 75
click at [1073, 137] on div "Device = All and Country = All and Keywords = All and Search Type = Web Full UR…" at bounding box center [836, 114] width 1300 height 75
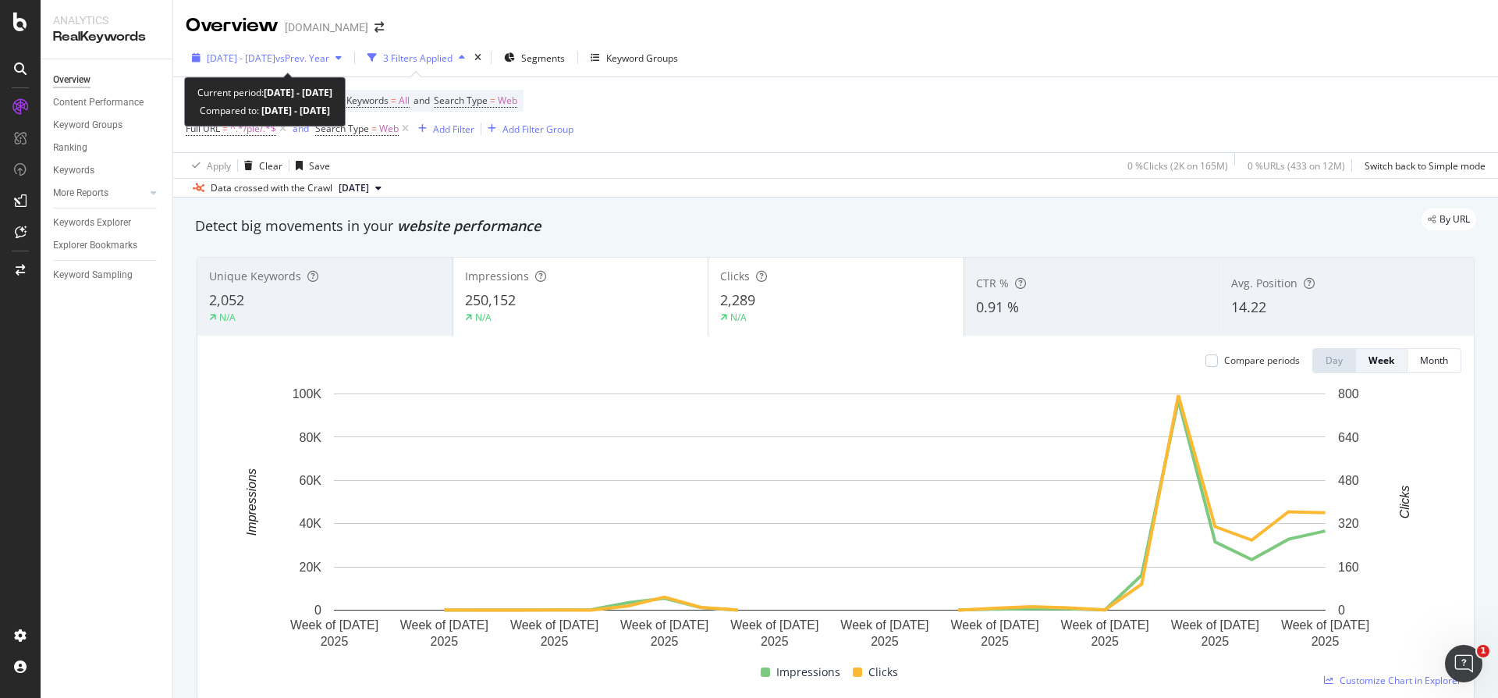
click at [318, 57] on span "vs Prev. Year" at bounding box center [303, 58] width 54 height 13
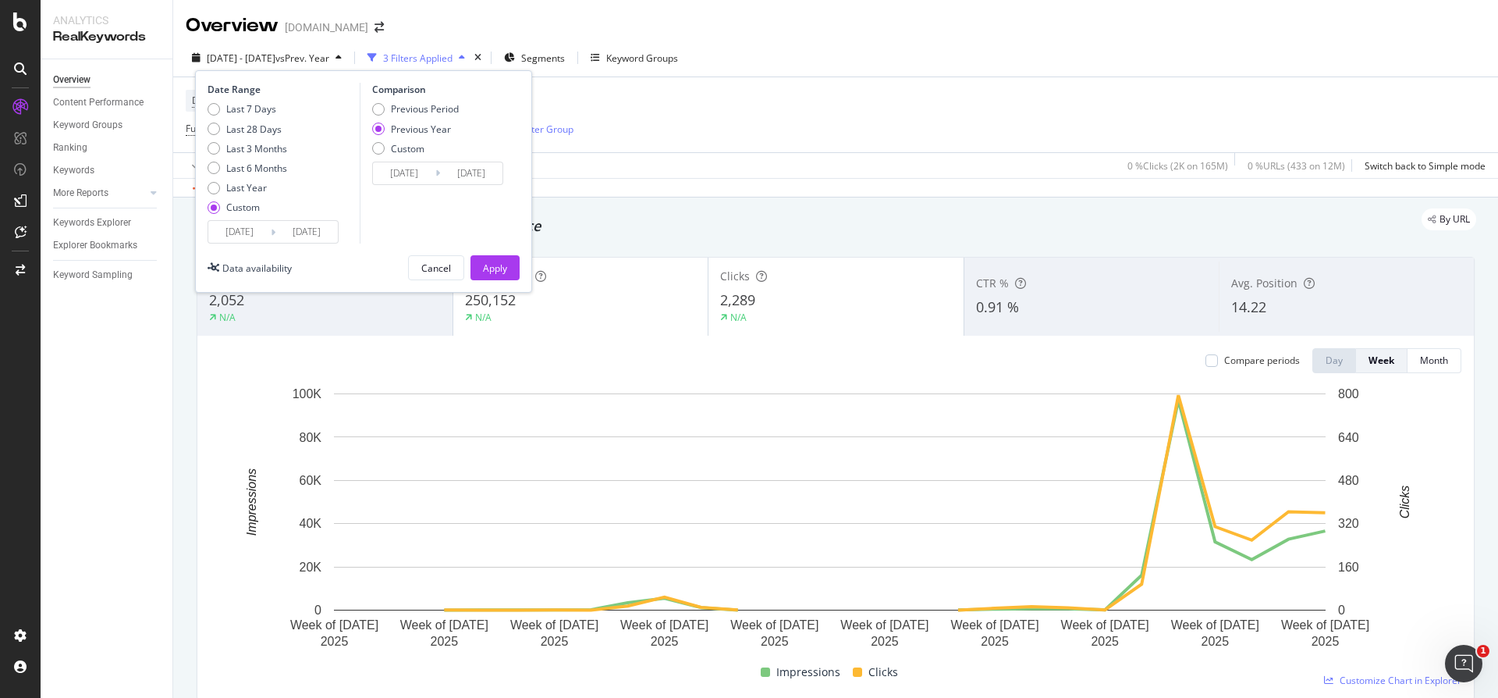
click at [759, 141] on div "Device = All and Country = All and Keywords = All and Search Type = Web Full UR…" at bounding box center [836, 114] width 1300 height 75
